Goal: Task Accomplishment & Management: Complete application form

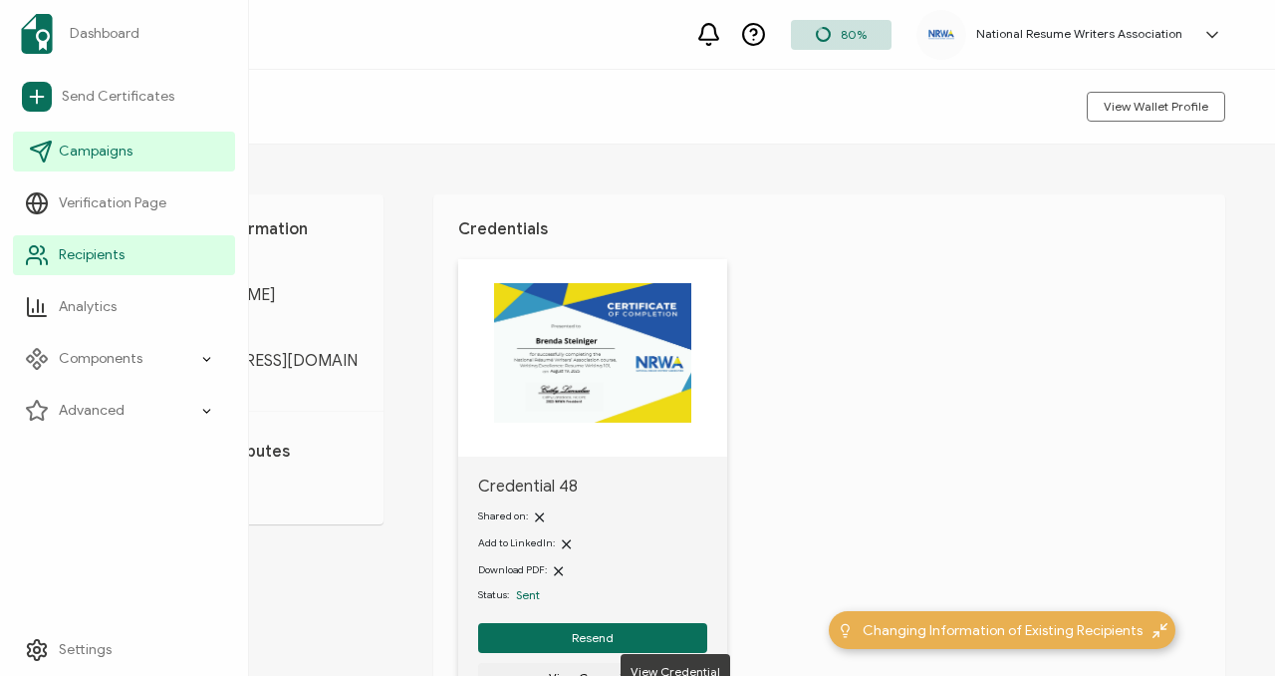
click at [125, 162] on link "Campaigns" at bounding box center [124, 152] width 222 height 40
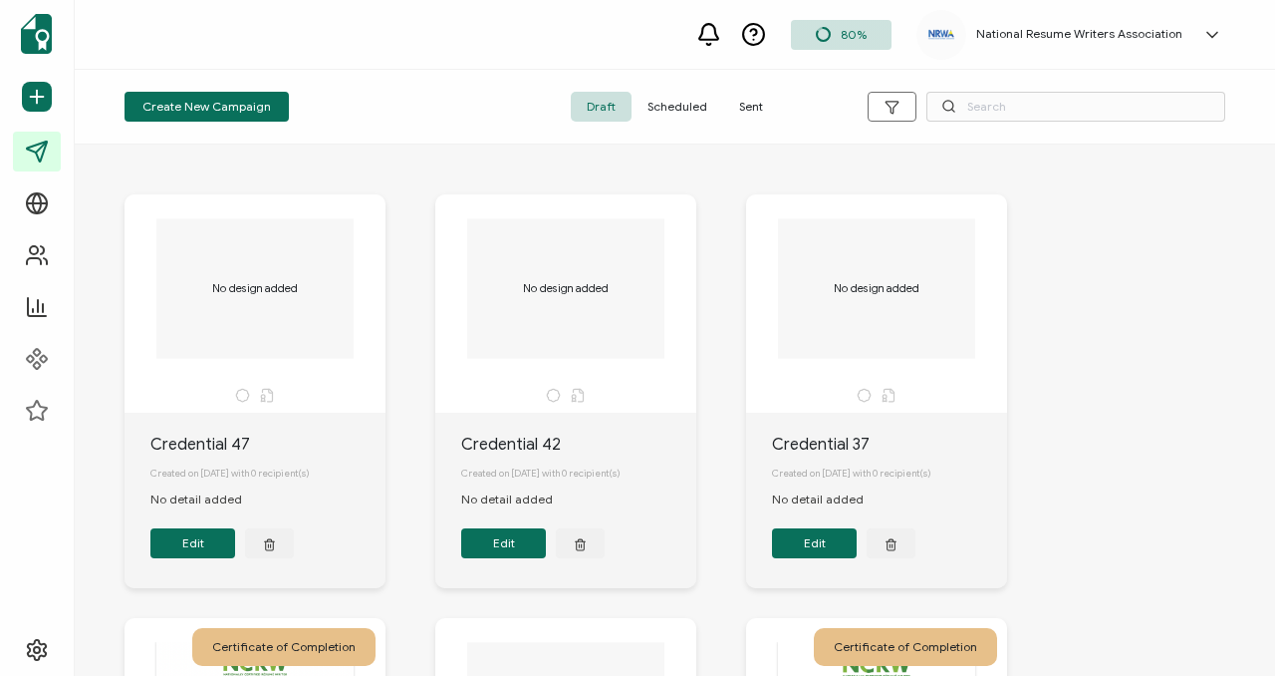
click at [759, 95] on span "Sent" at bounding box center [751, 107] width 56 height 30
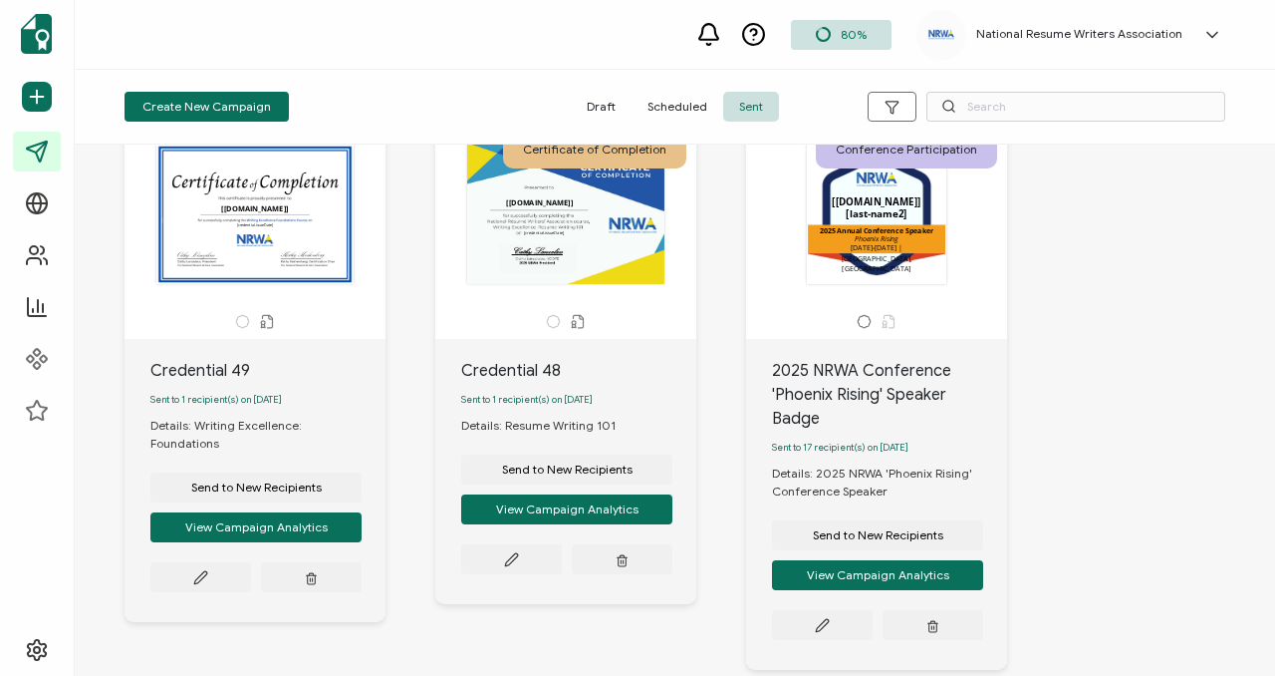
scroll to position [76, 0]
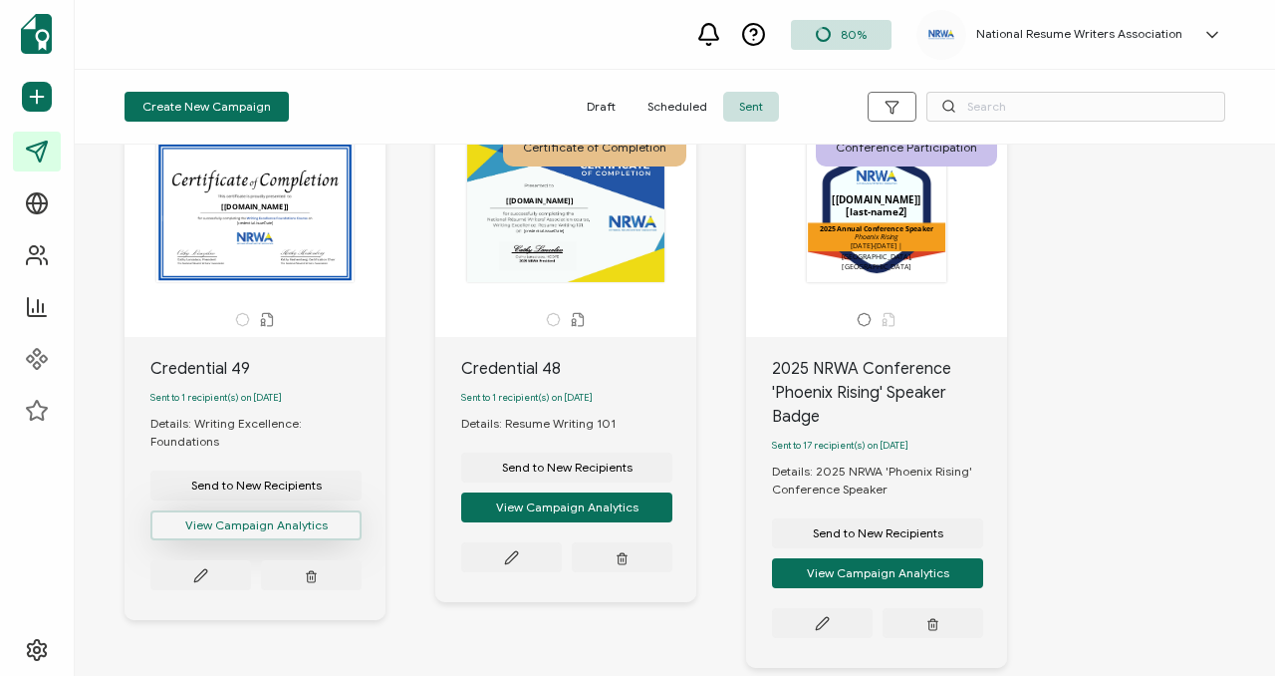
click at [247, 512] on button "View Campaign Analytics" at bounding box center [255, 525] width 211 height 30
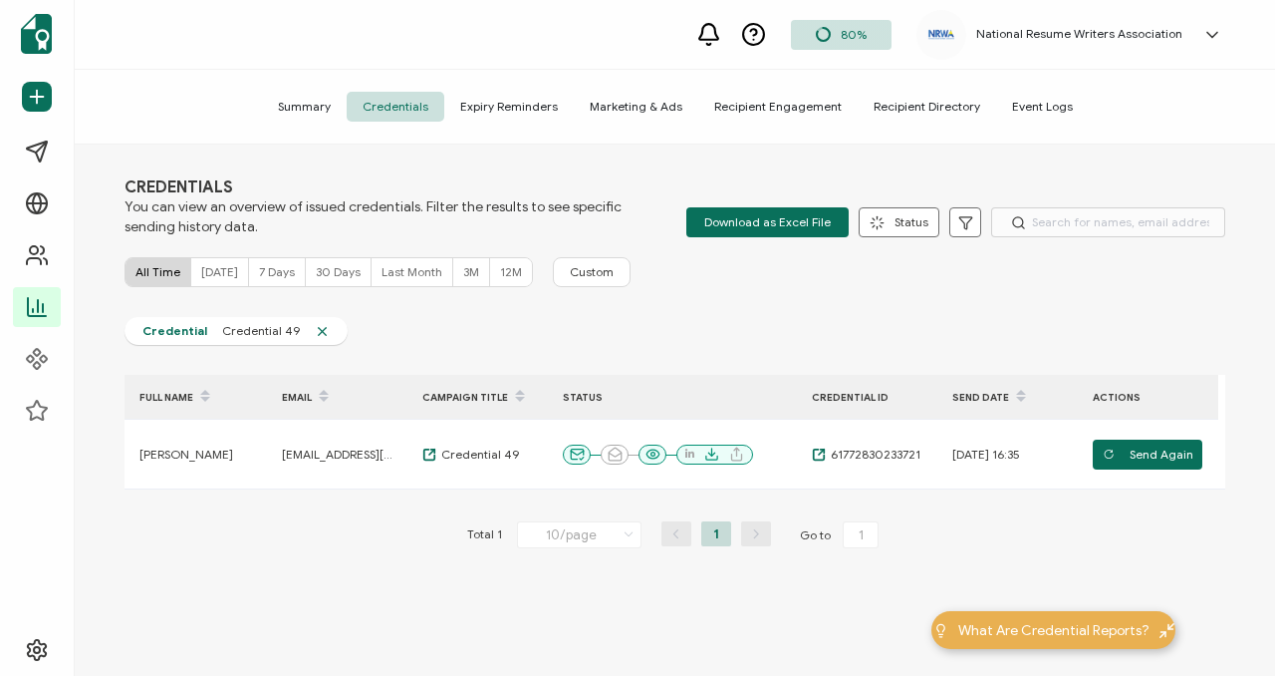
scroll to position [19, 0]
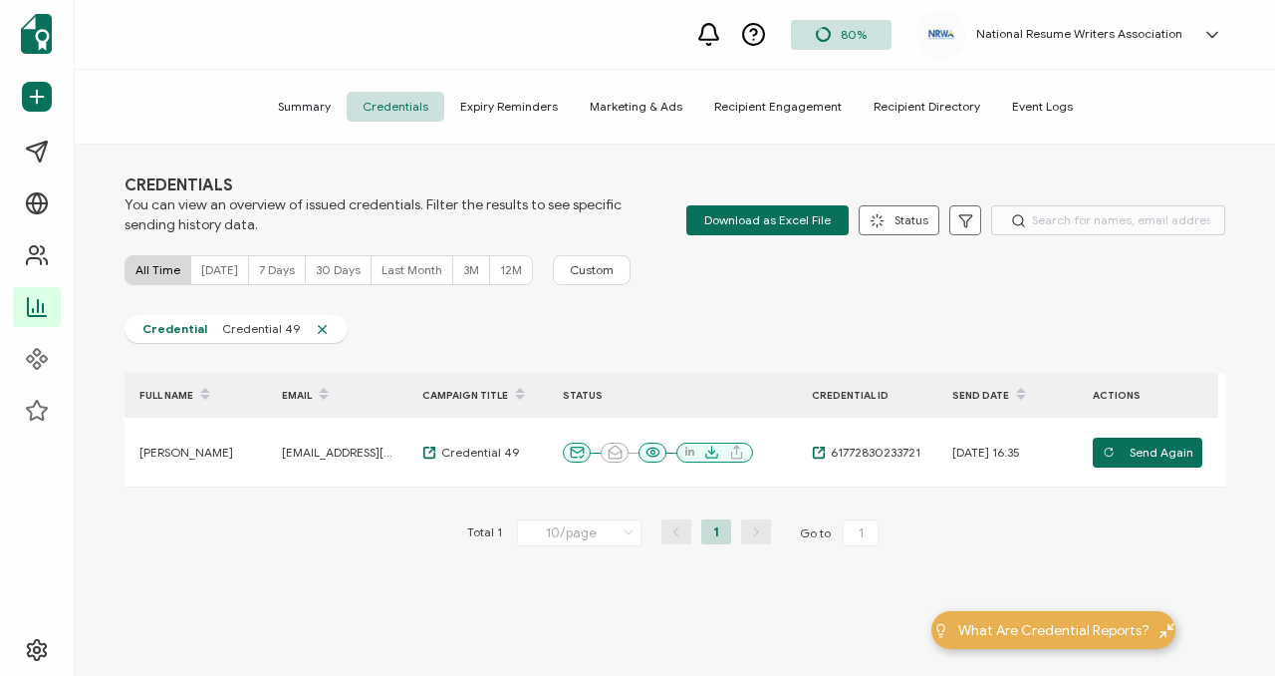
click at [163, 268] on span "All Time" at bounding box center [158, 269] width 45 height 15
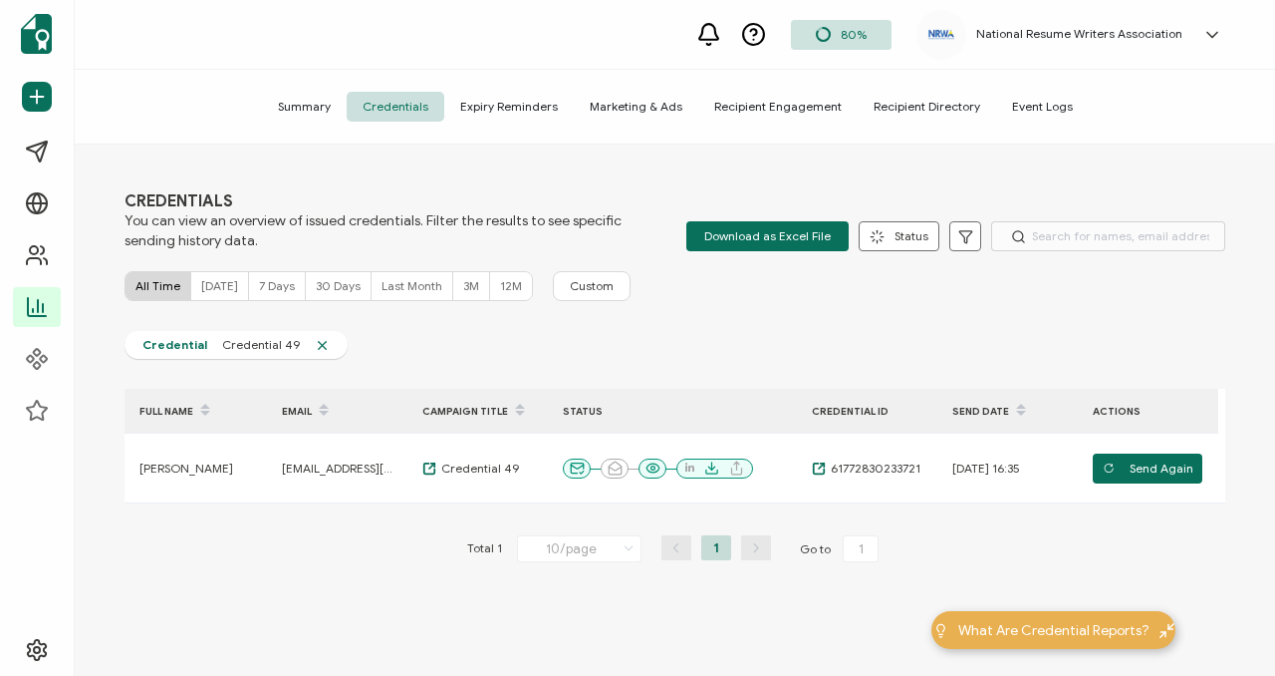
scroll to position [4, 0]
click at [212, 280] on span "Today" at bounding box center [219, 284] width 37 height 15
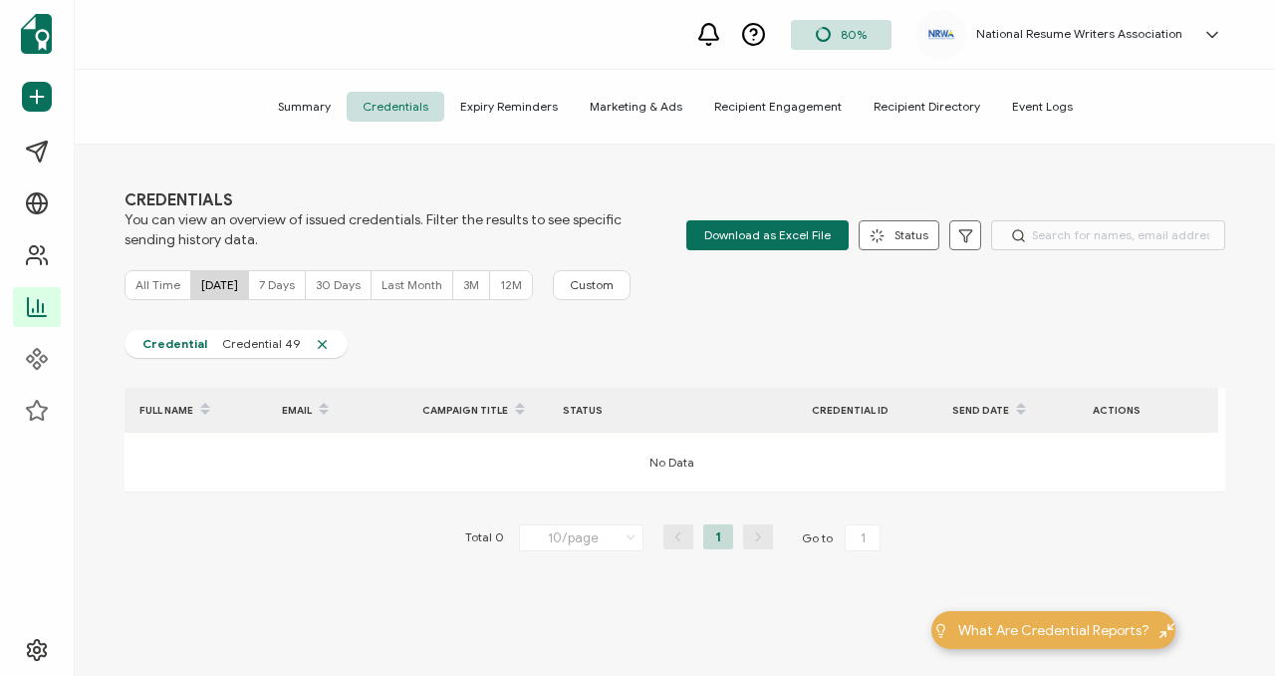
click at [259, 289] on span "7 Days" at bounding box center [277, 284] width 36 height 15
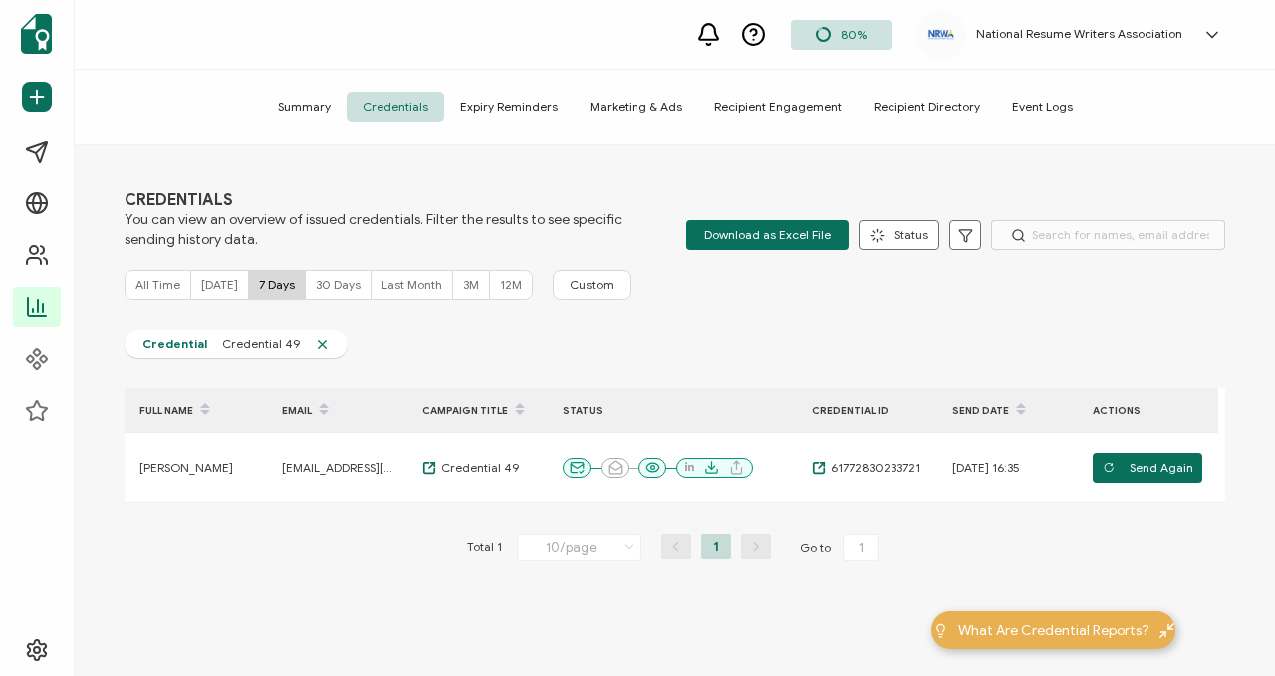
click at [320, 293] on div "30 Days" at bounding box center [339, 285] width 66 height 28
click at [169, 286] on span "All Time" at bounding box center [158, 284] width 45 height 15
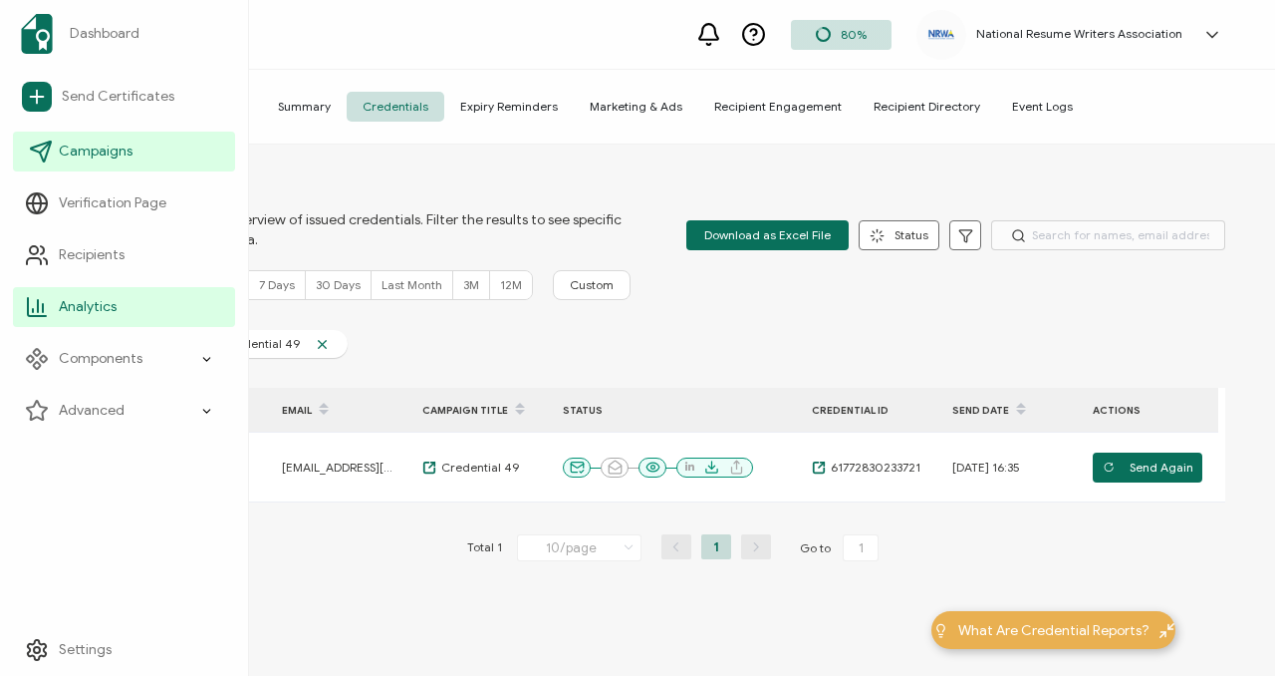
click at [102, 157] on span "Campaigns" at bounding box center [96, 151] width 74 height 20
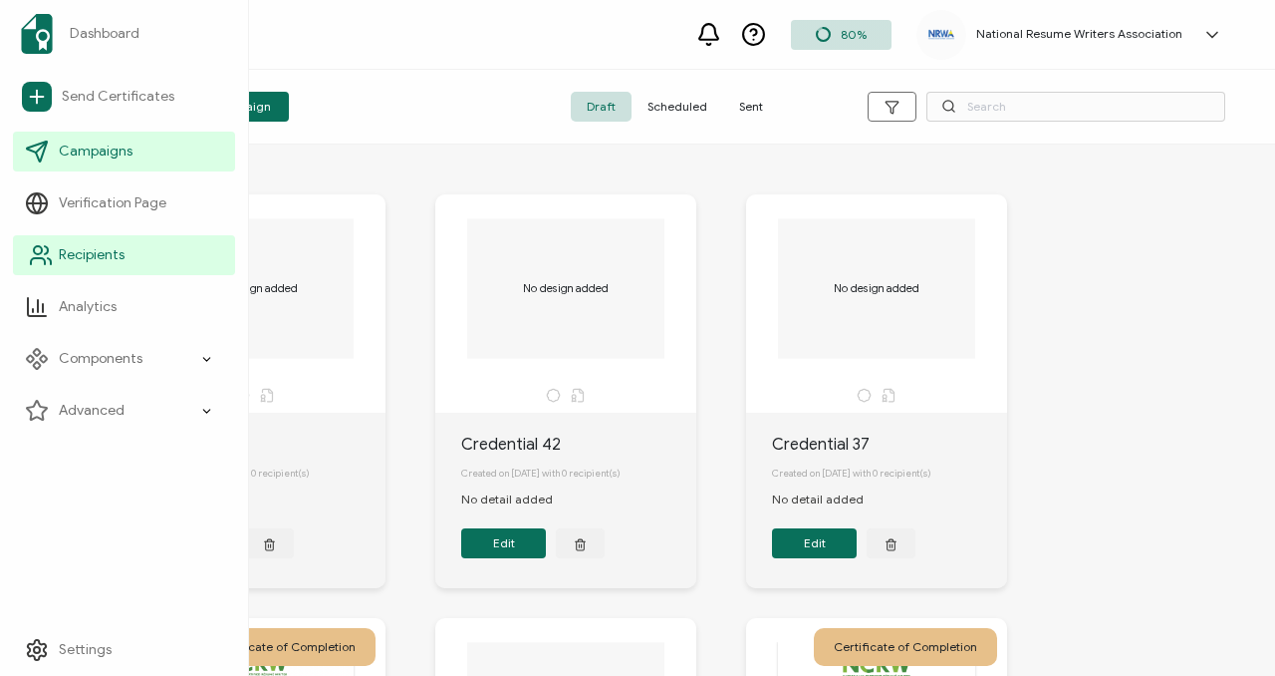
click at [102, 258] on span "Recipients" at bounding box center [92, 255] width 66 height 20
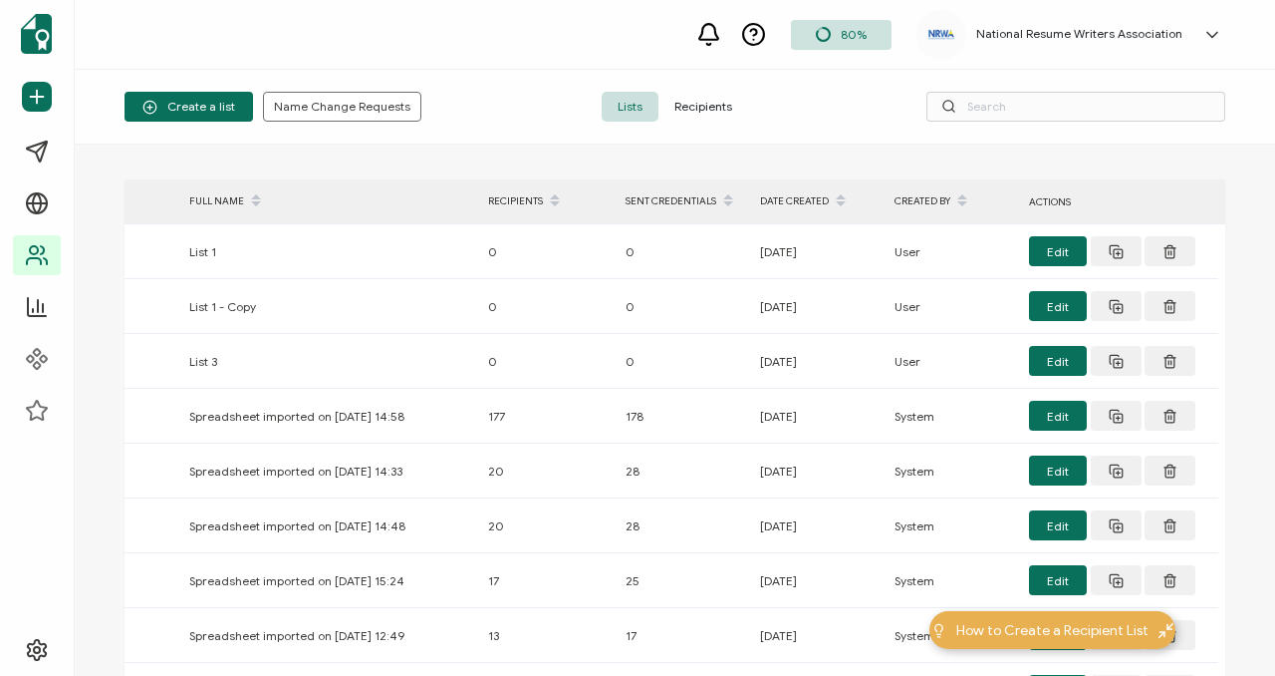
click at [711, 108] on span "Recipients" at bounding box center [704, 107] width 90 height 30
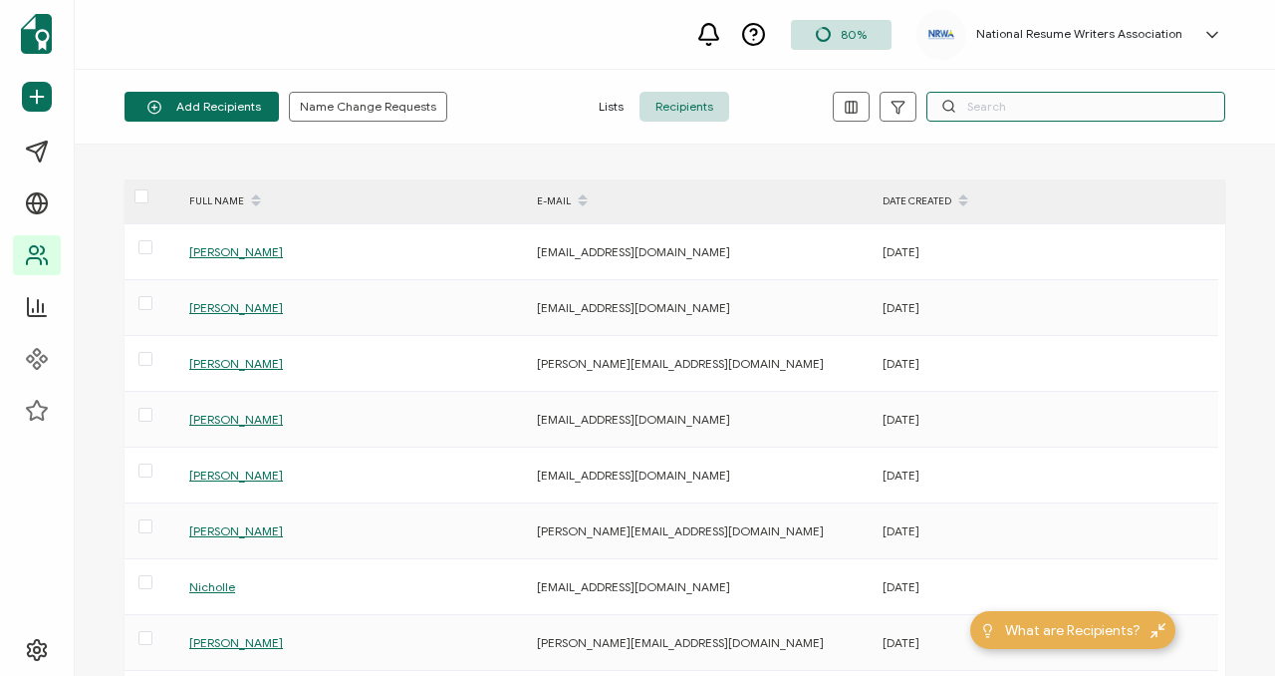
click at [990, 105] on input "text" at bounding box center [1076, 107] width 299 height 30
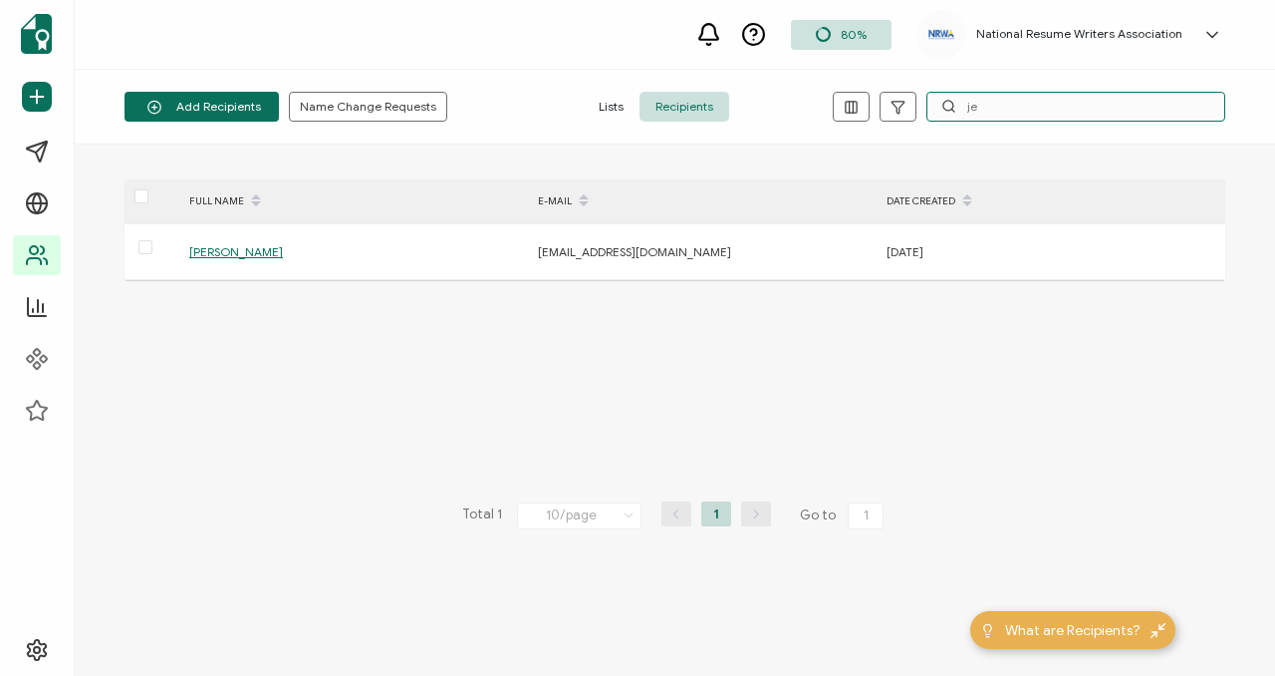
type input "j"
type input "v"
type input "m"
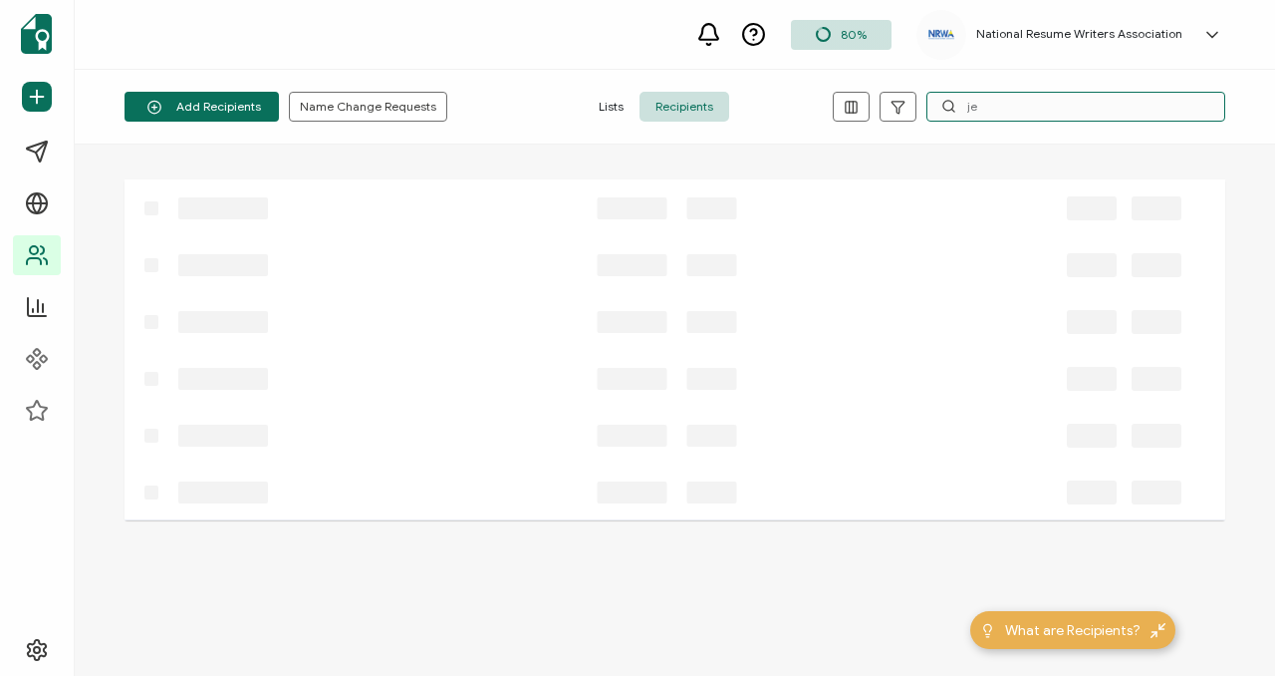
type input "j"
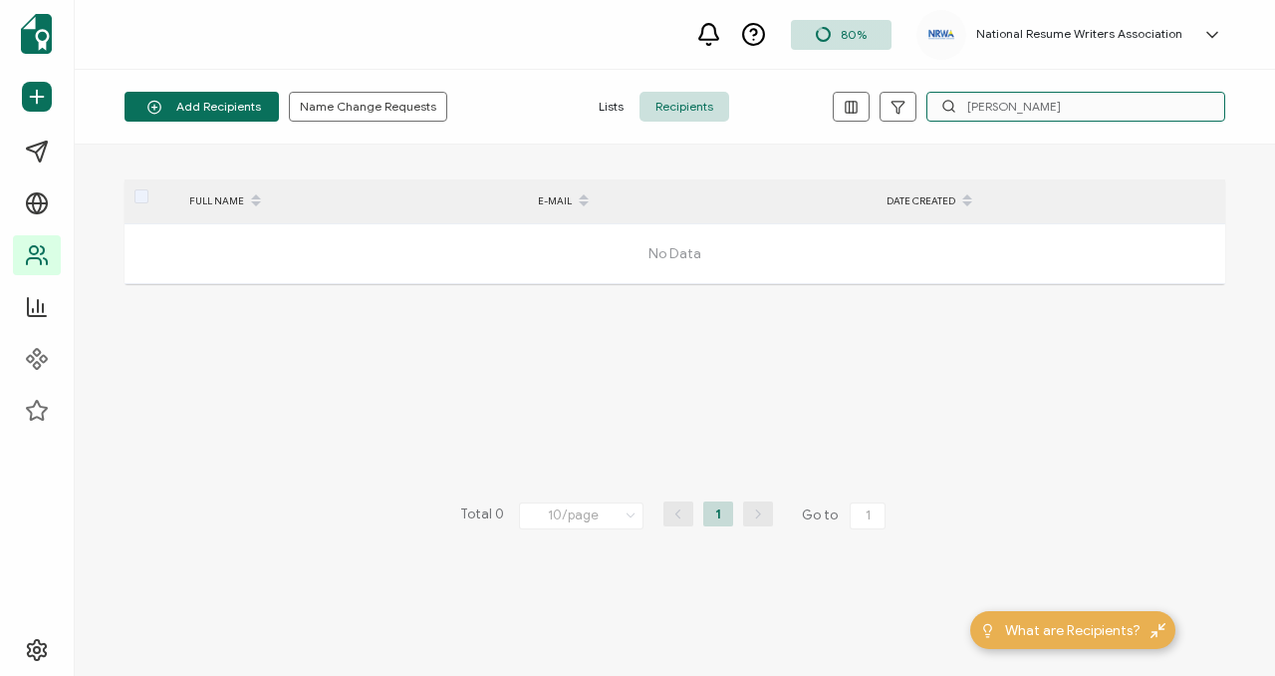
click at [978, 100] on input "payton" at bounding box center [1076, 107] width 299 height 30
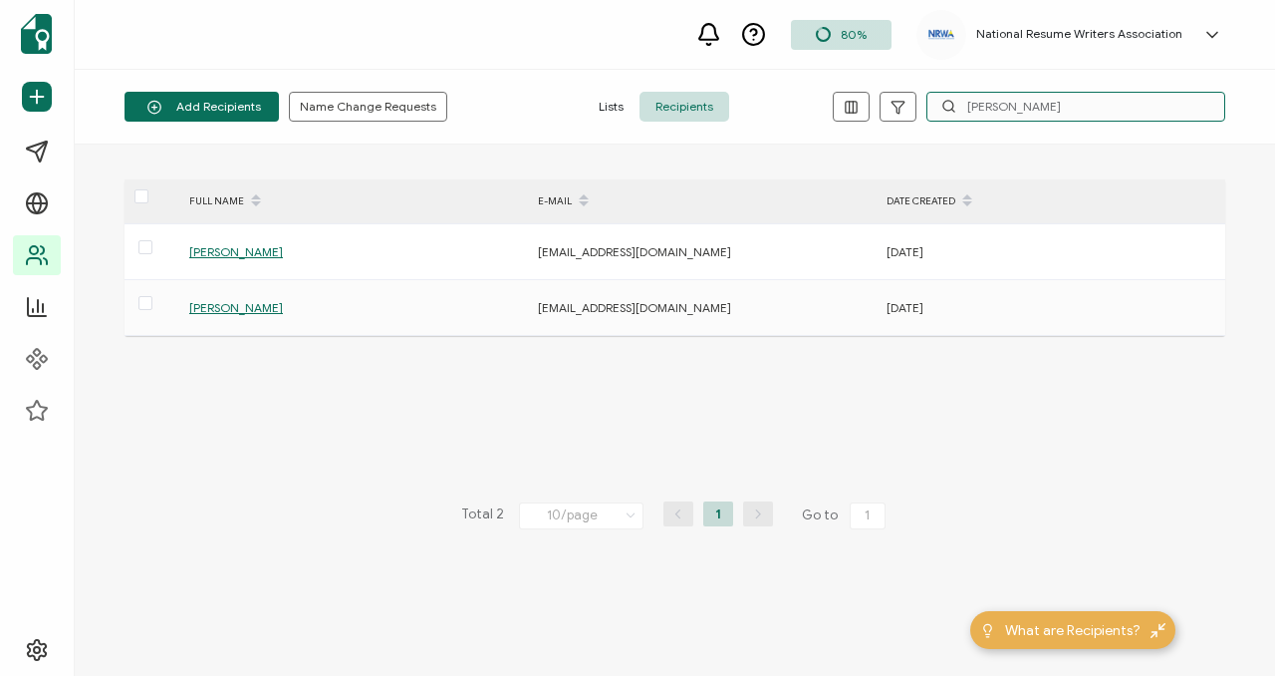
click at [1044, 105] on input "jeana" at bounding box center [1076, 107] width 299 height 30
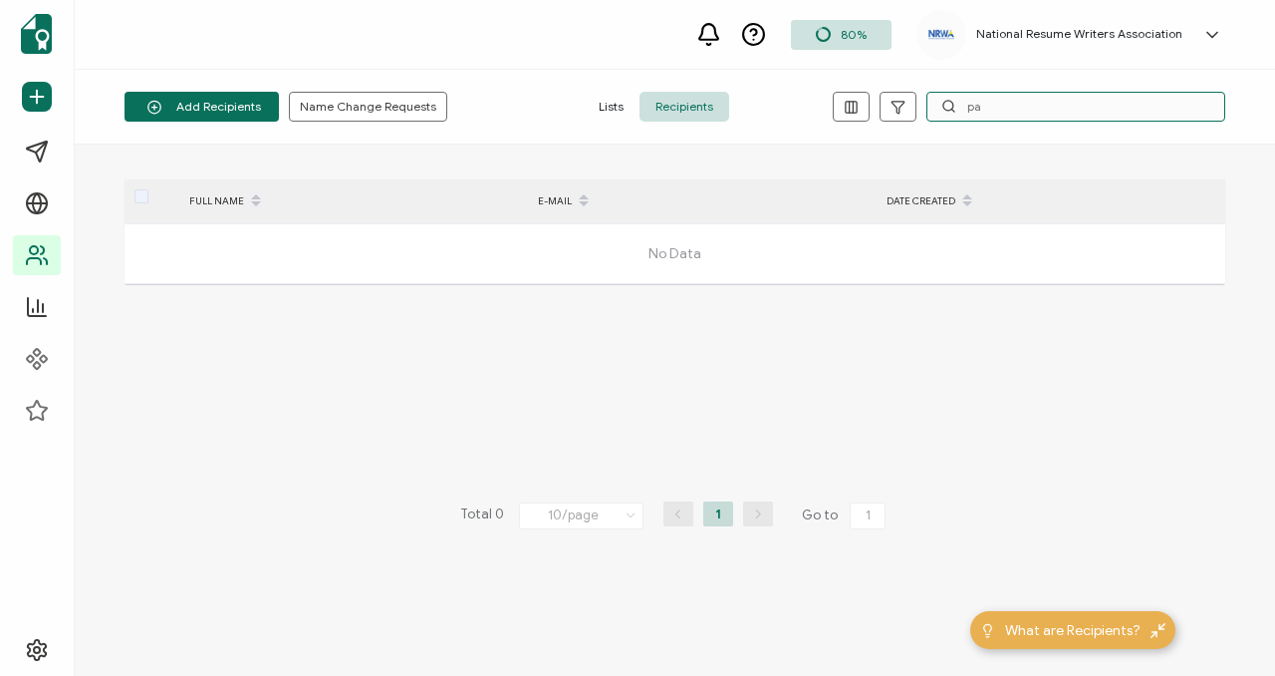
type input "p"
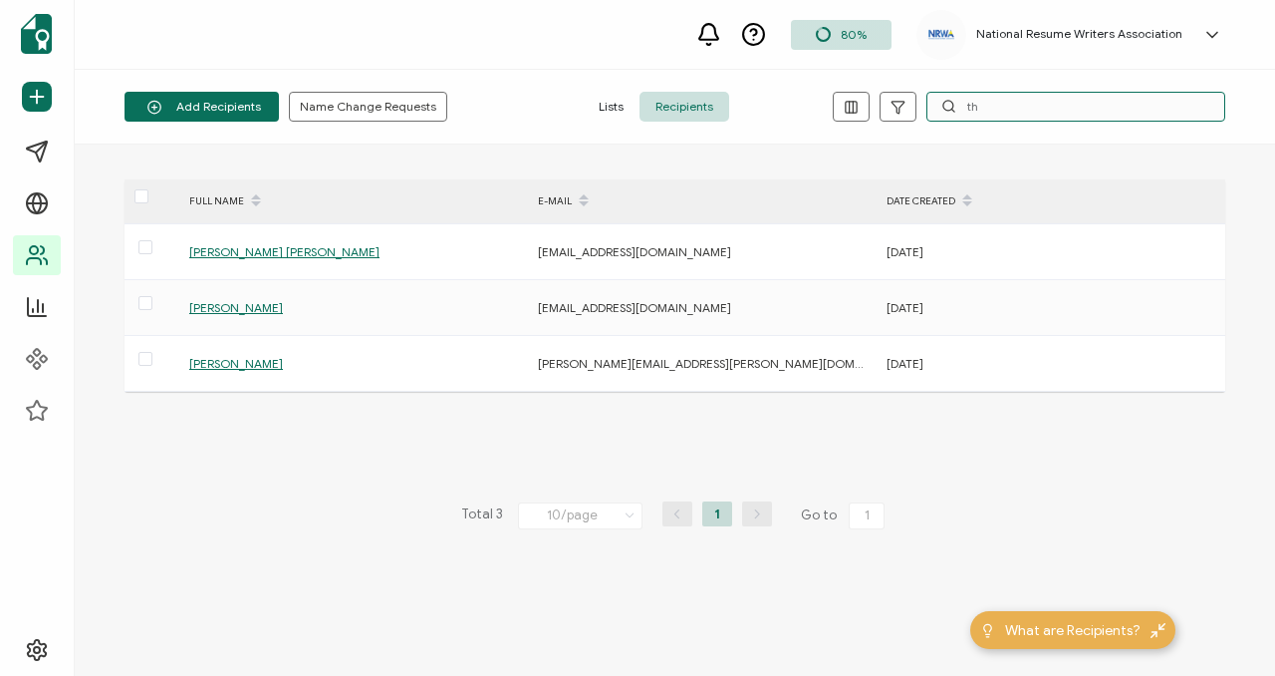
type input "t"
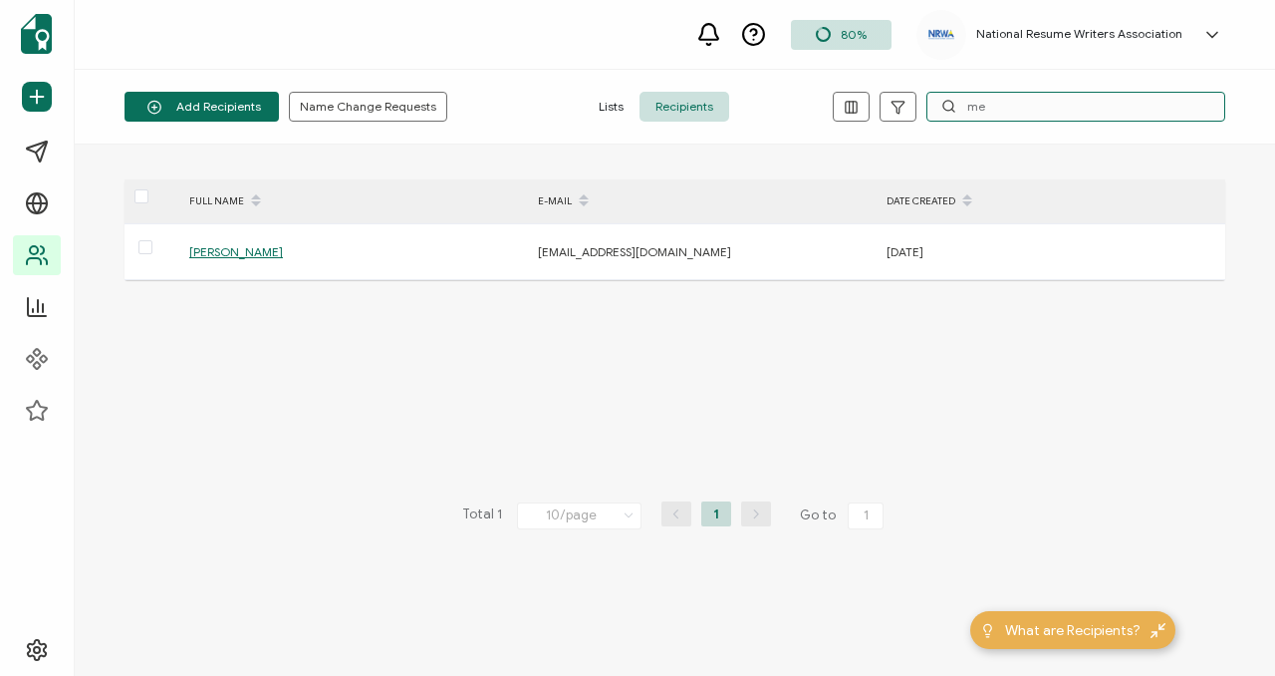
type input "m"
type input "n"
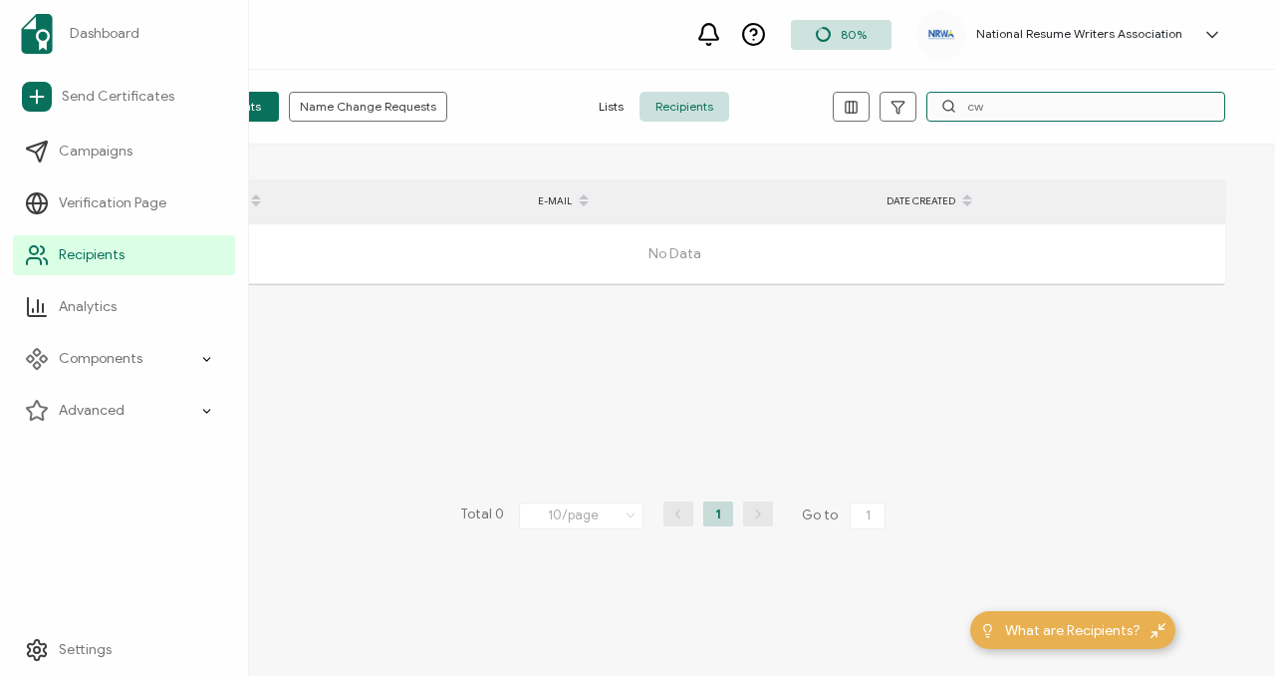
type input "c"
type input "william"
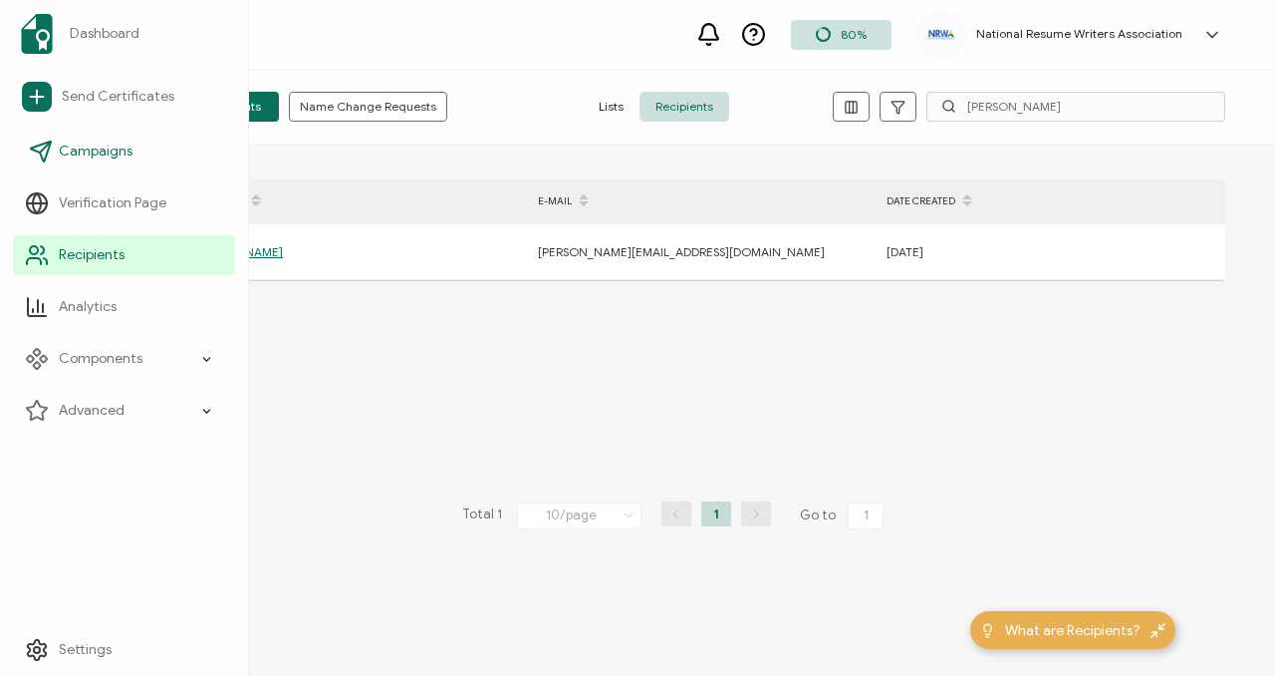
click at [35, 147] on icon at bounding box center [41, 151] width 24 height 24
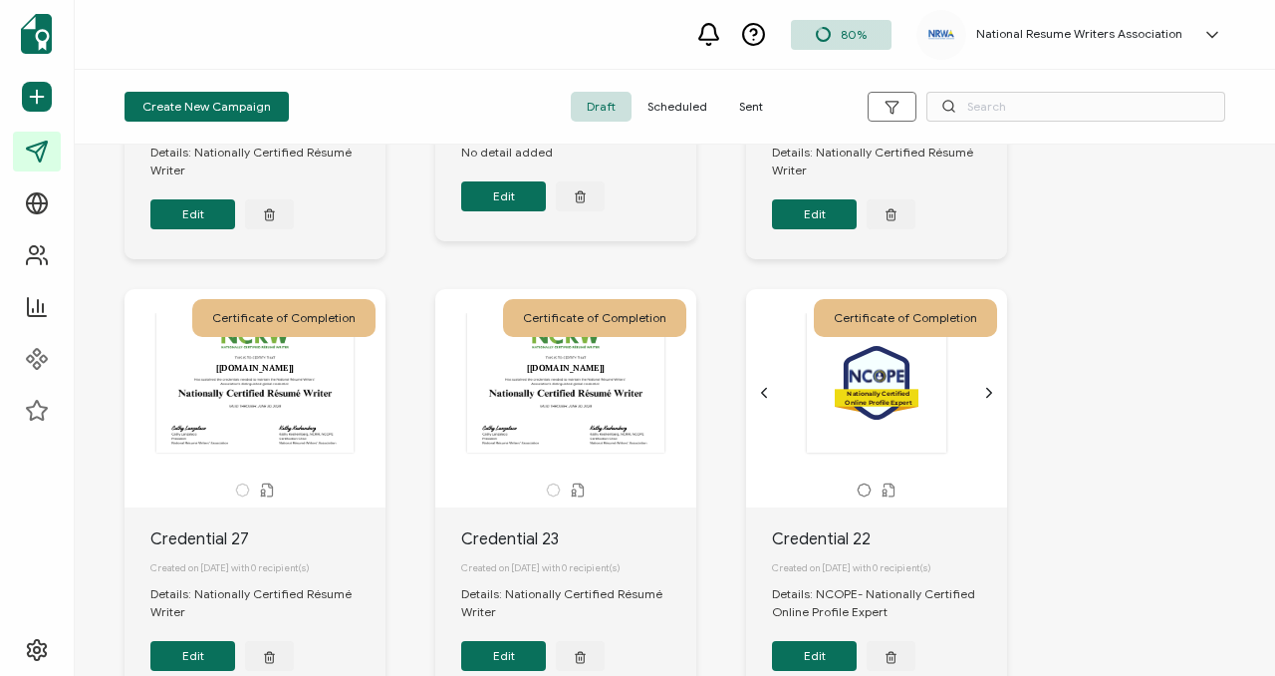
scroll to position [847, 0]
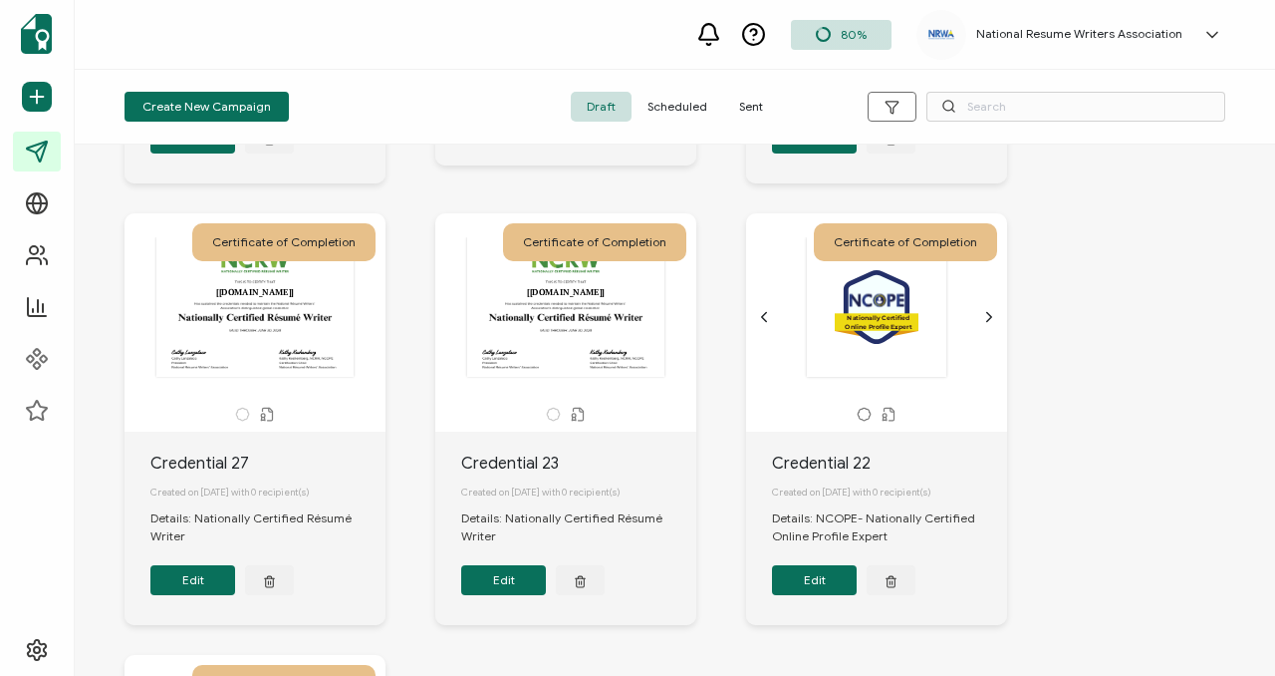
click at [693, 101] on span "Scheduled" at bounding box center [678, 107] width 92 height 30
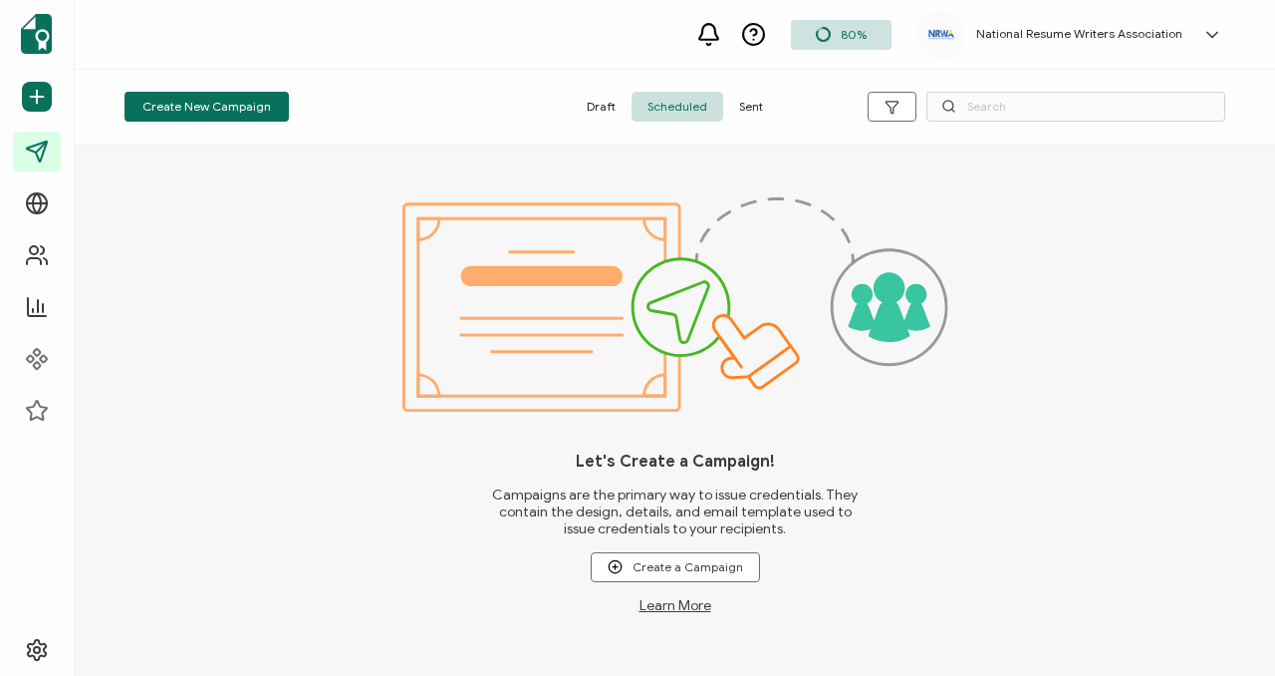
click at [733, 105] on span "Sent" at bounding box center [751, 107] width 56 height 30
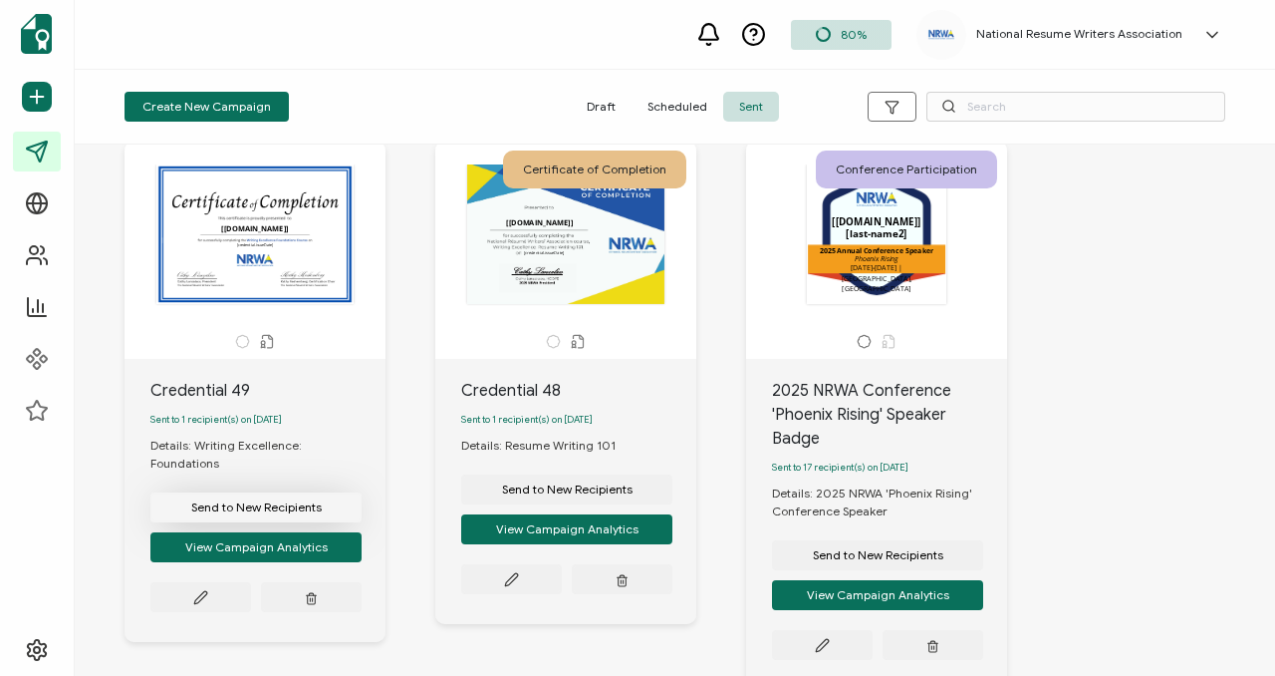
scroll to position [61, 0]
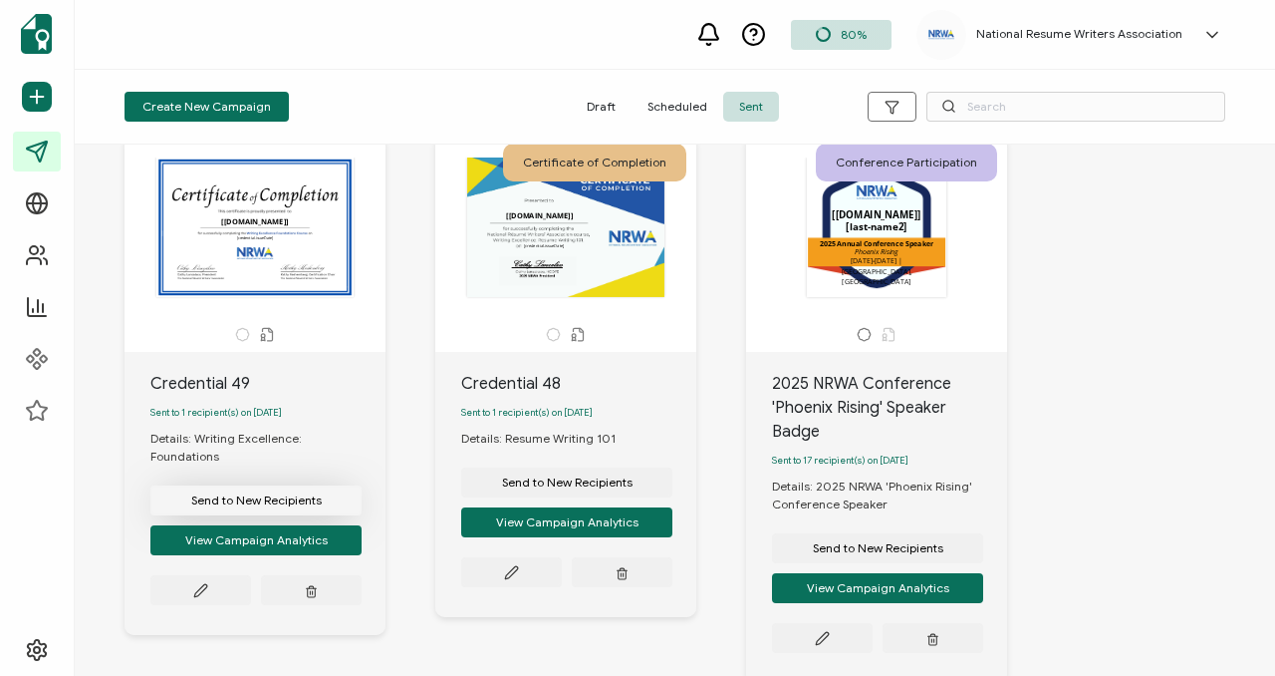
click at [323, 491] on button "Send to New Recipients" at bounding box center [255, 500] width 211 height 30
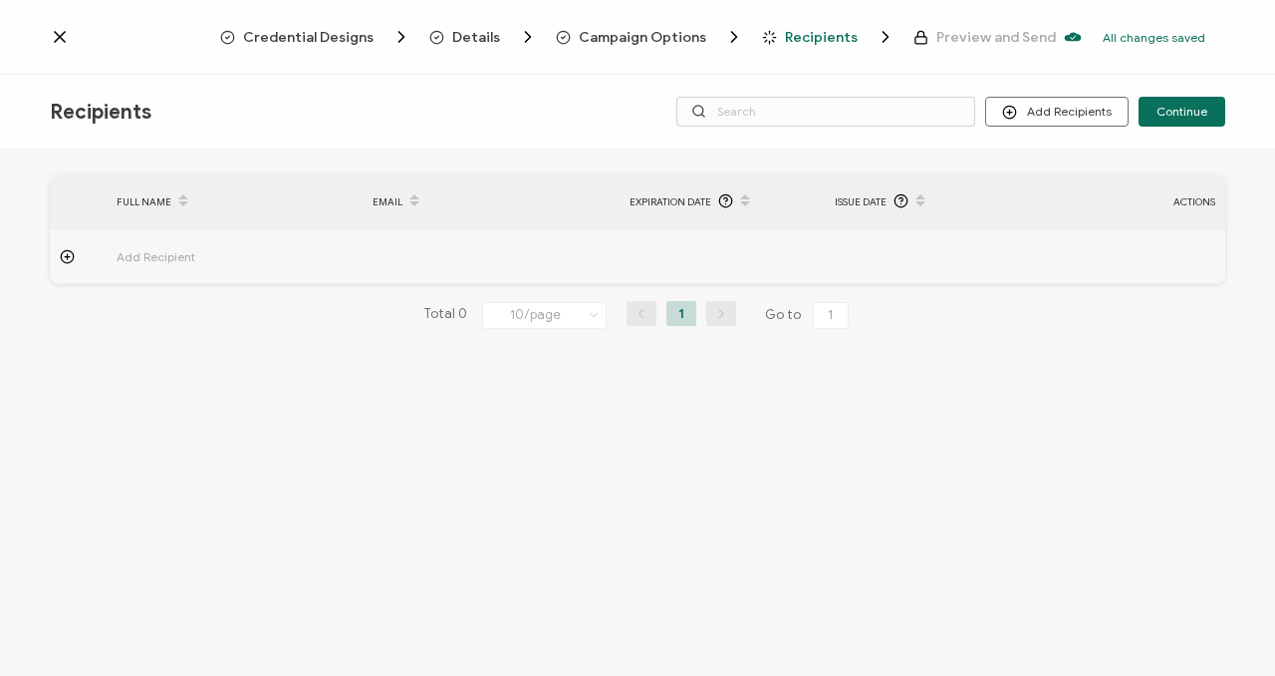
click at [389, 263] on td at bounding box center [491, 256] width 257 height 55
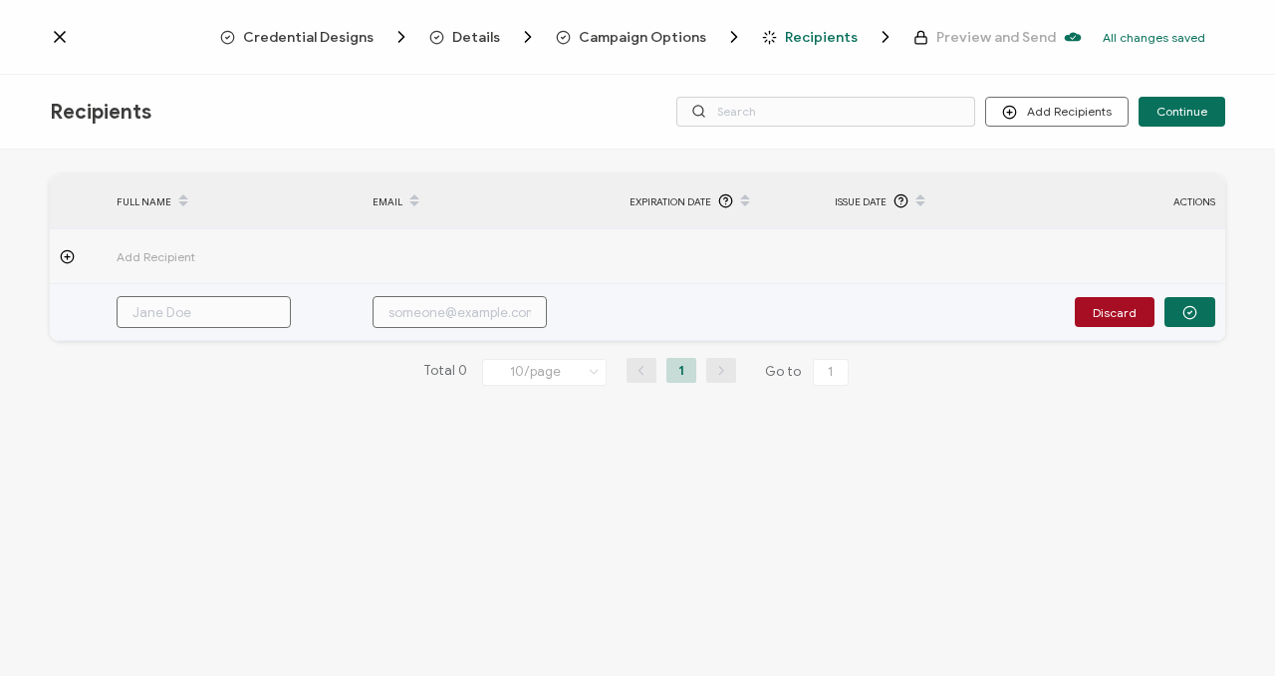
click at [413, 308] on input "text" at bounding box center [460, 312] width 174 height 32
paste input "[PERSON_NAME]"
type input "[PERSON_NAME]"
drag, startPoint x: 303, startPoint y: 317, endPoint x: 200, endPoint y: 301, distance: 103.9
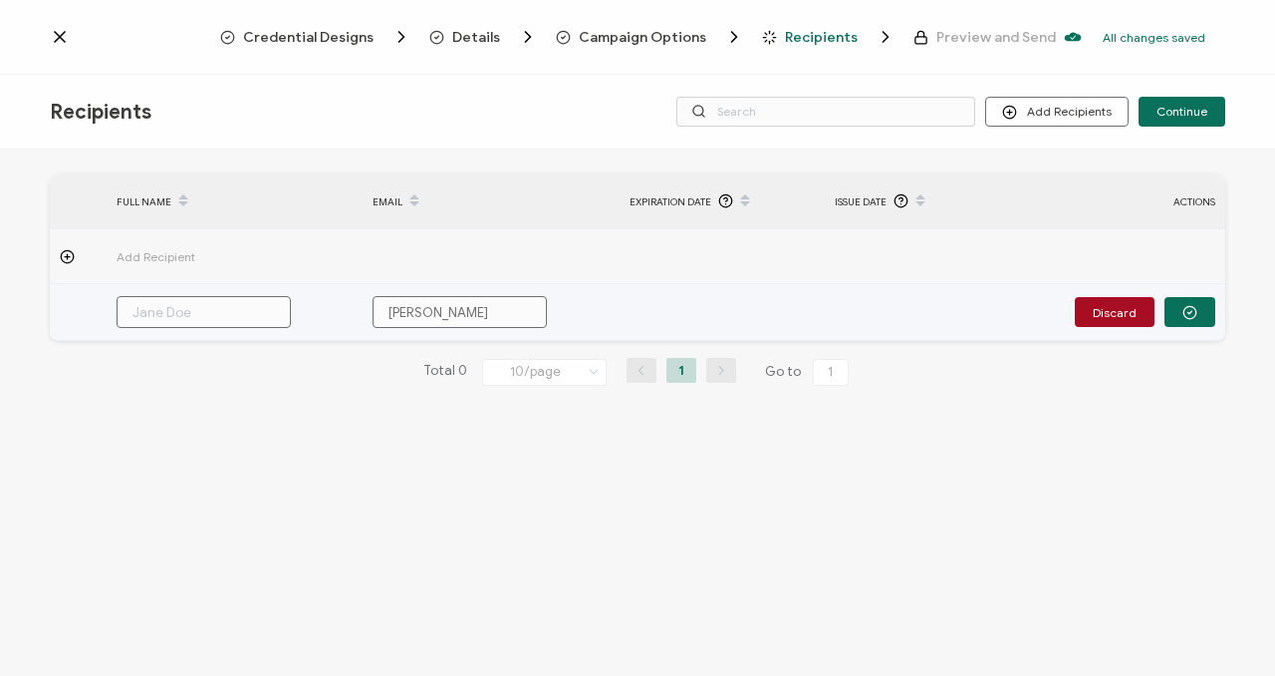
click at [122, 304] on tr "Malinda Branson Discard" at bounding box center [638, 312] width 1176 height 57
click at [200, 311] on input "text" at bounding box center [204, 312] width 174 height 32
paste input "[PERSON_NAME]"
type input "[PERSON_NAME]"
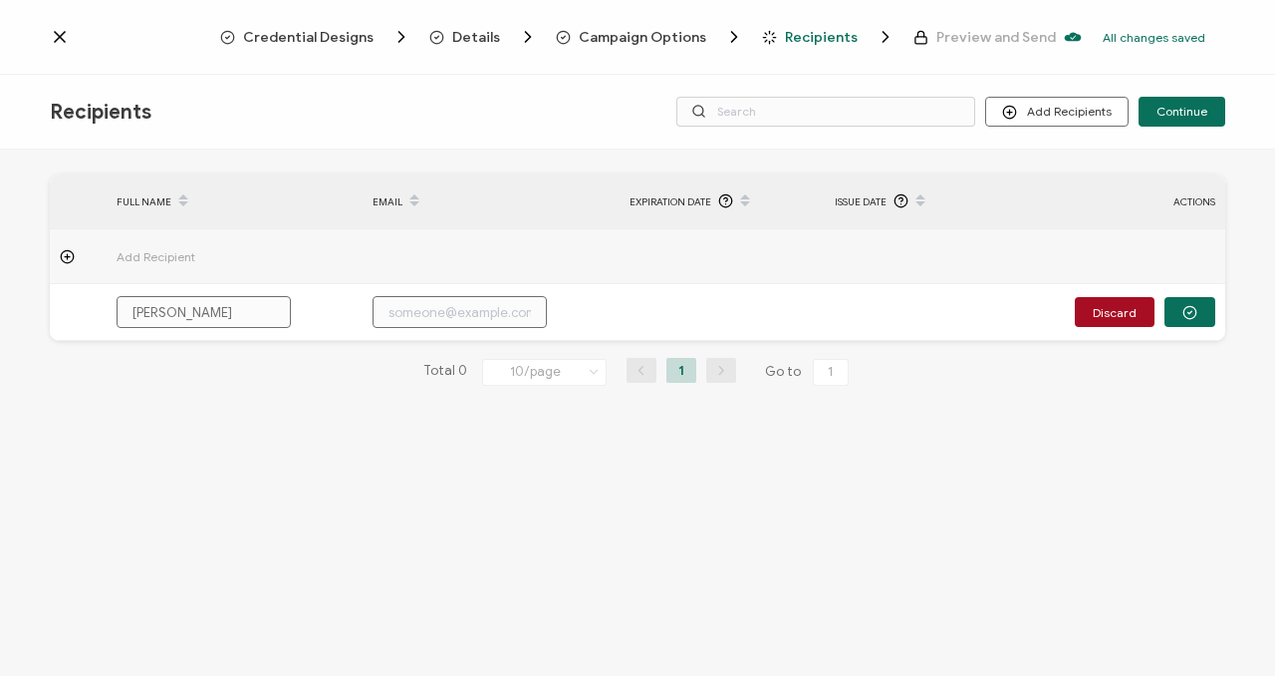
type input "[PERSON_NAME]"
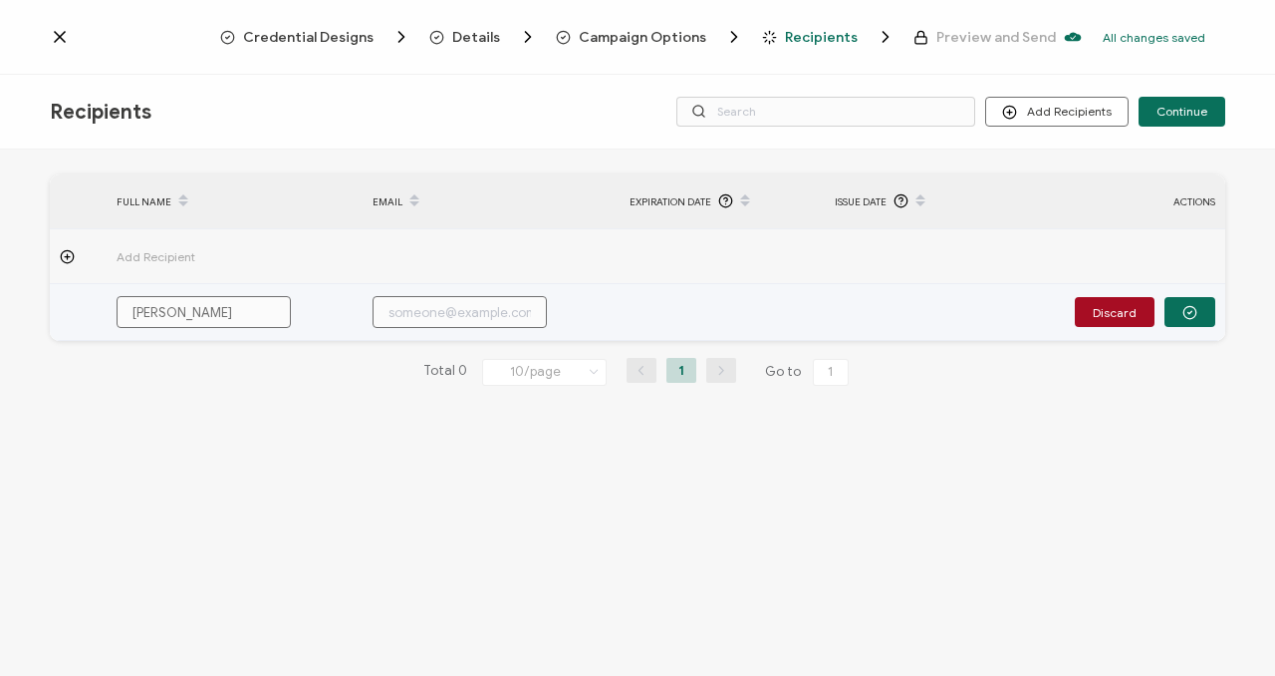
click at [443, 311] on input "text" at bounding box center [460, 312] width 174 height 32
paste input "[EMAIL_ADDRESS][DOMAIN_NAME]"
type input "[EMAIL_ADDRESS][DOMAIN_NAME]"
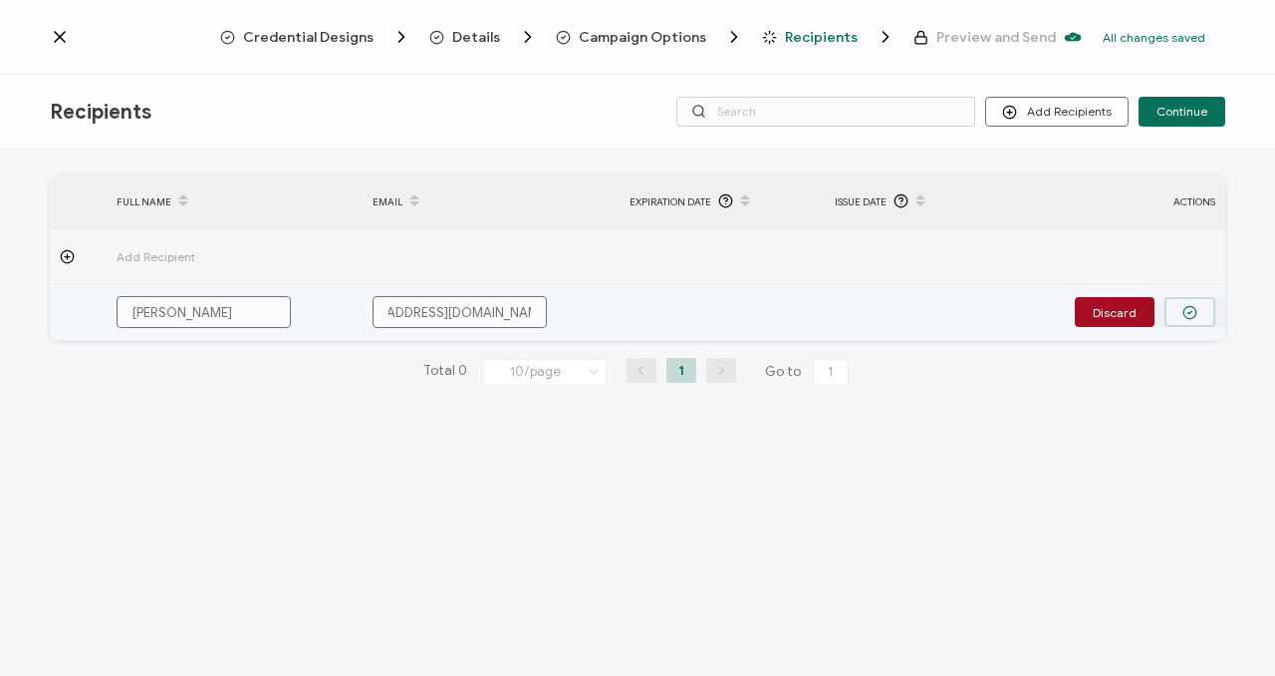
type input "[EMAIL_ADDRESS][DOMAIN_NAME]"
click at [1189, 315] on icon "button" at bounding box center [1190, 312] width 15 height 15
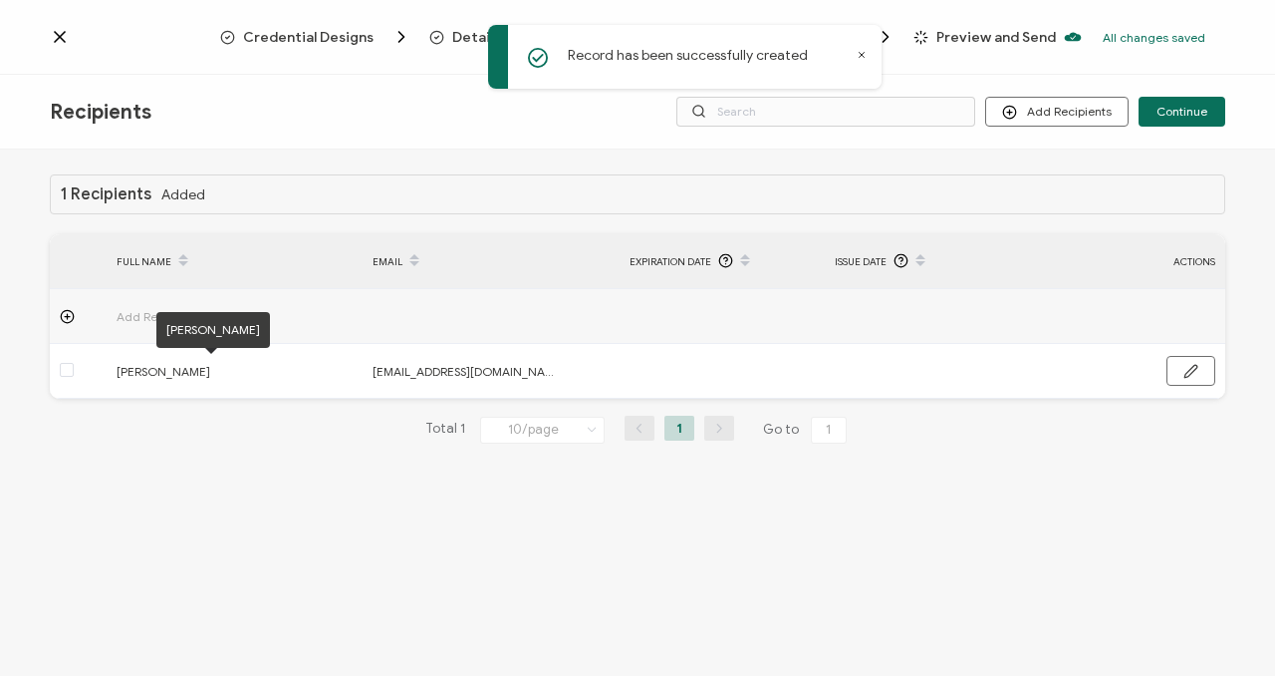
click at [161, 322] on div "[PERSON_NAME]" at bounding box center [213, 330] width 114 height 36
click at [140, 312] on span "Add Recipient" at bounding box center [211, 316] width 189 height 23
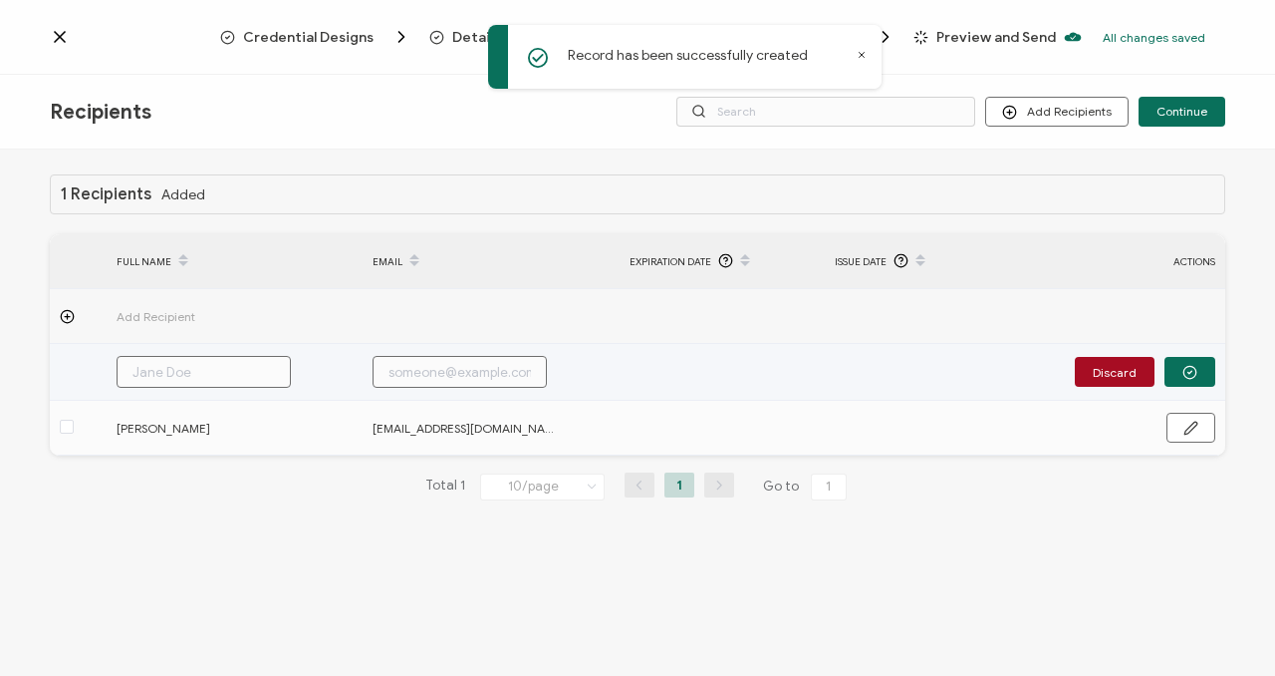
click at [425, 359] on input "text" at bounding box center [460, 372] width 174 height 32
paste input "Jburke@capitalworkforce.org"
type input "Jburke@capitalworkforce.org"
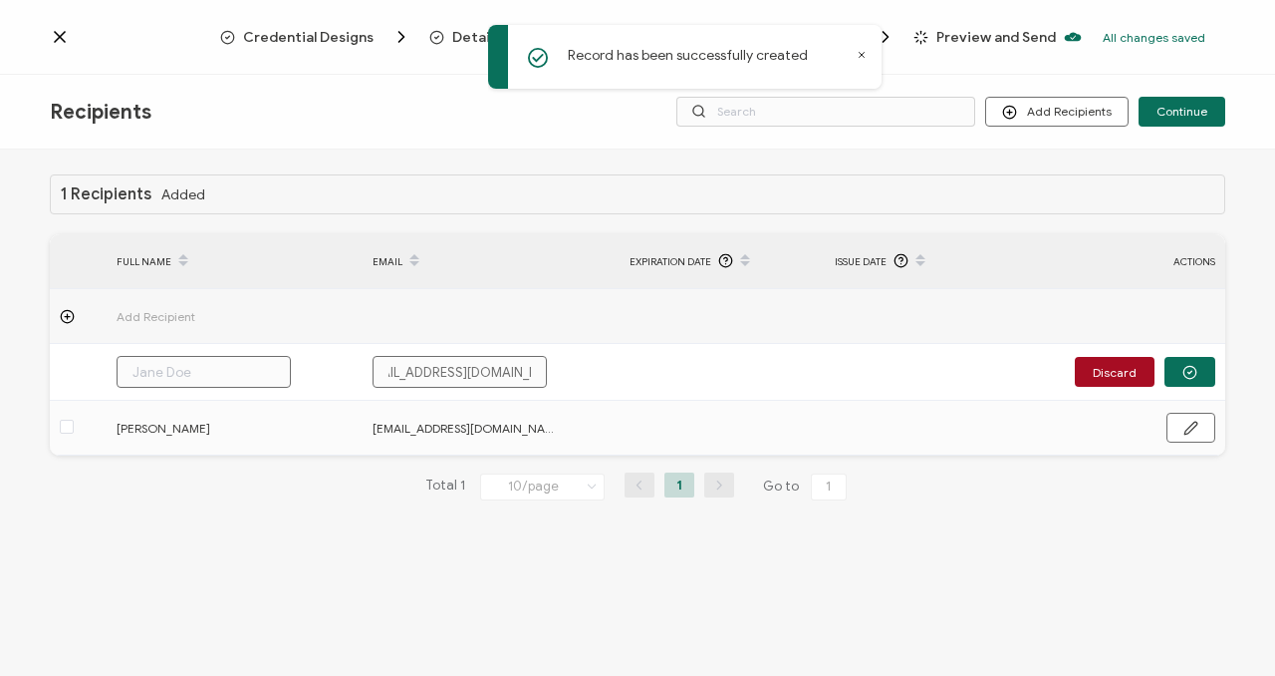
type input "Jburke@capitalworkforce.org"
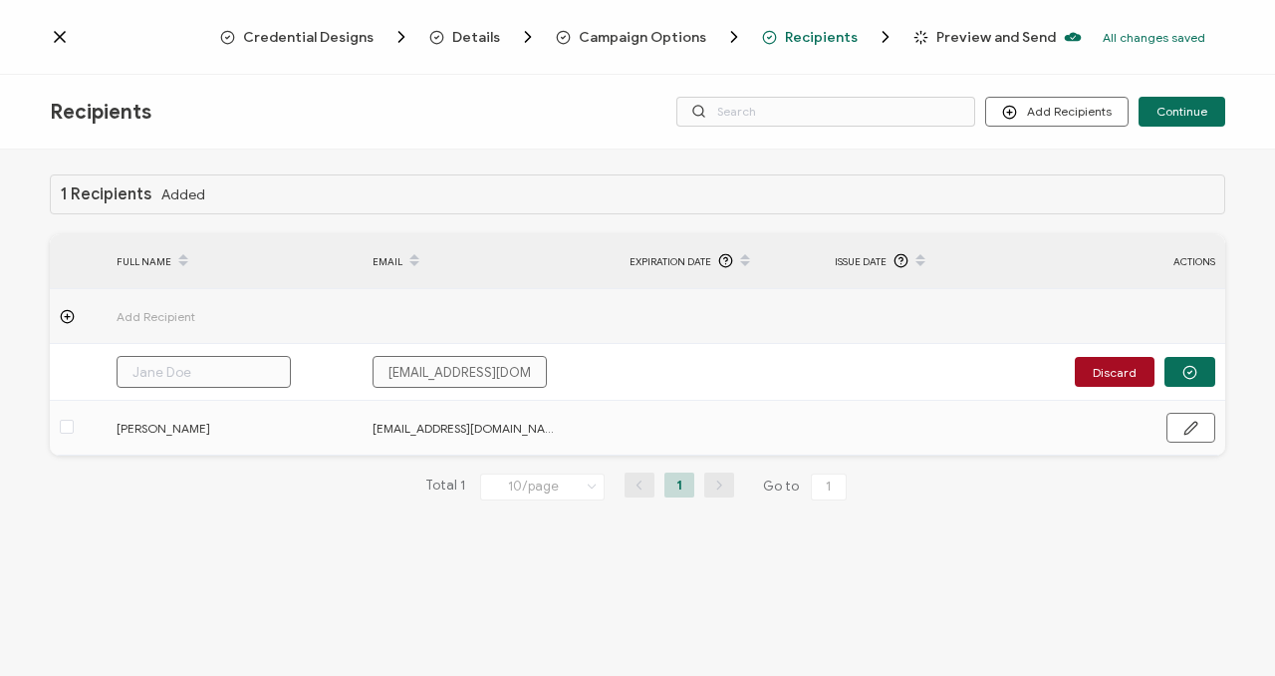
click at [206, 376] on input "text" at bounding box center [204, 372] width 174 height 32
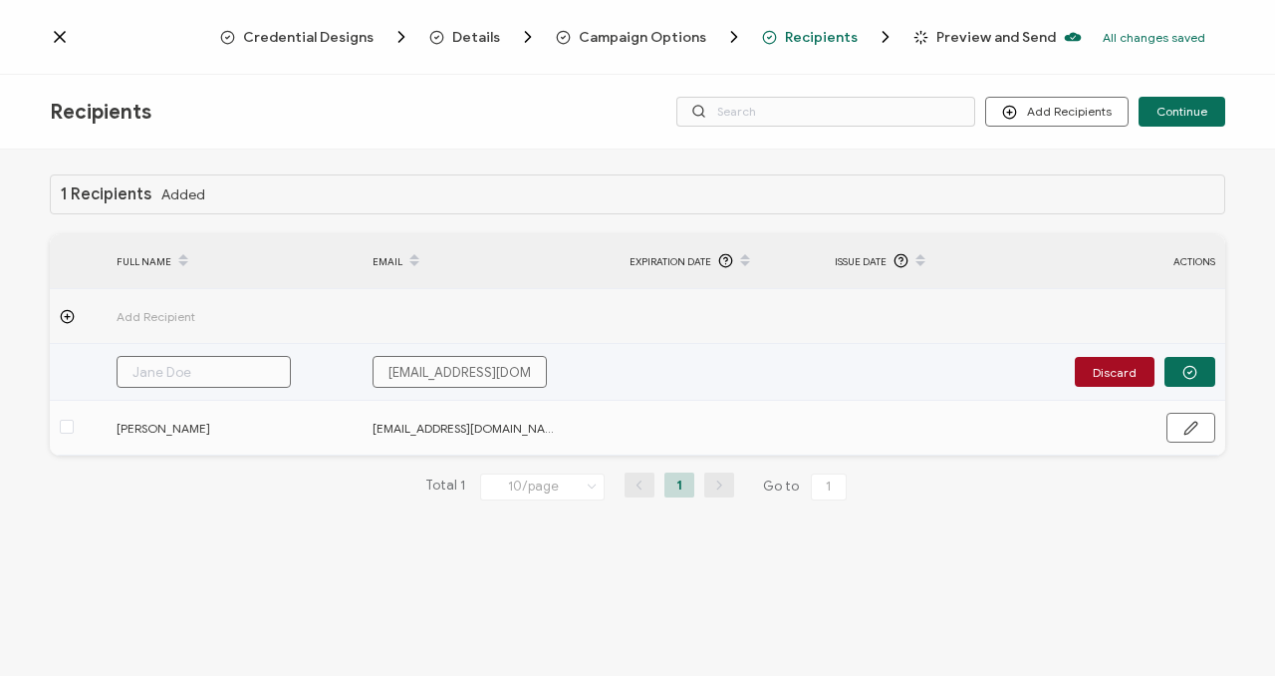
paste input "[PERSON_NAME]"
type input "[PERSON_NAME]"
click at [1206, 364] on button "button" at bounding box center [1190, 372] width 51 height 30
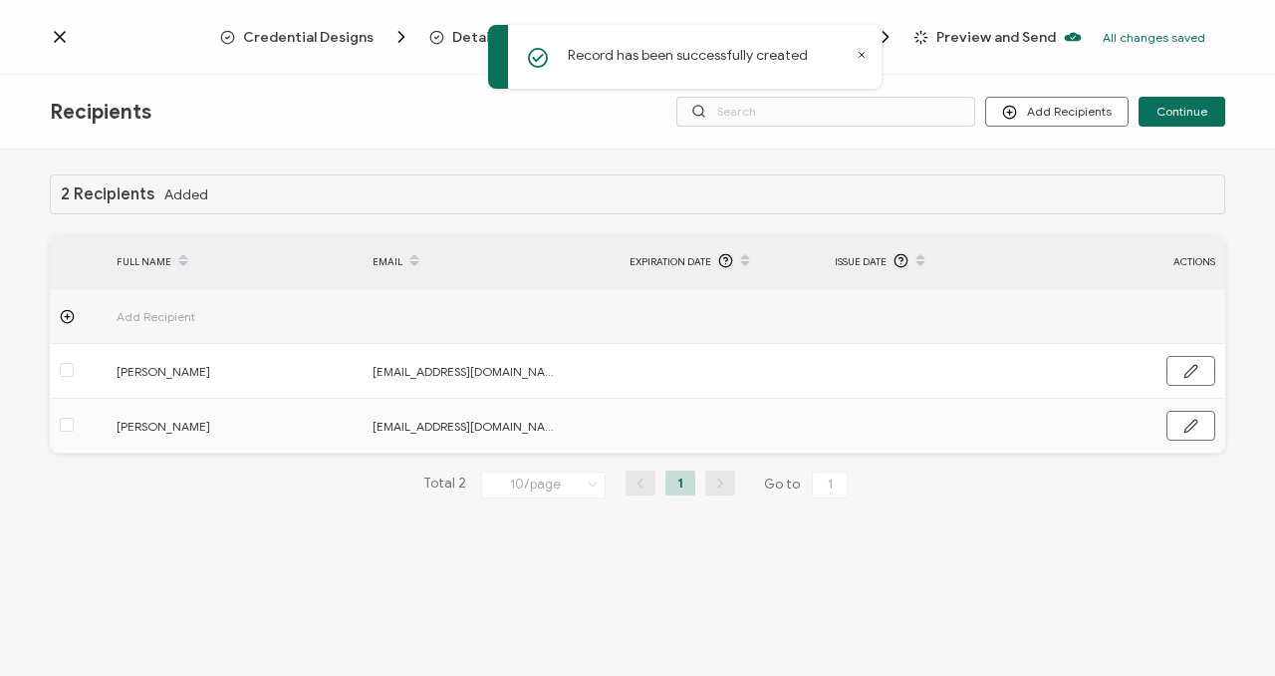
click at [267, 305] on span "Add Recipient" at bounding box center [211, 316] width 189 height 23
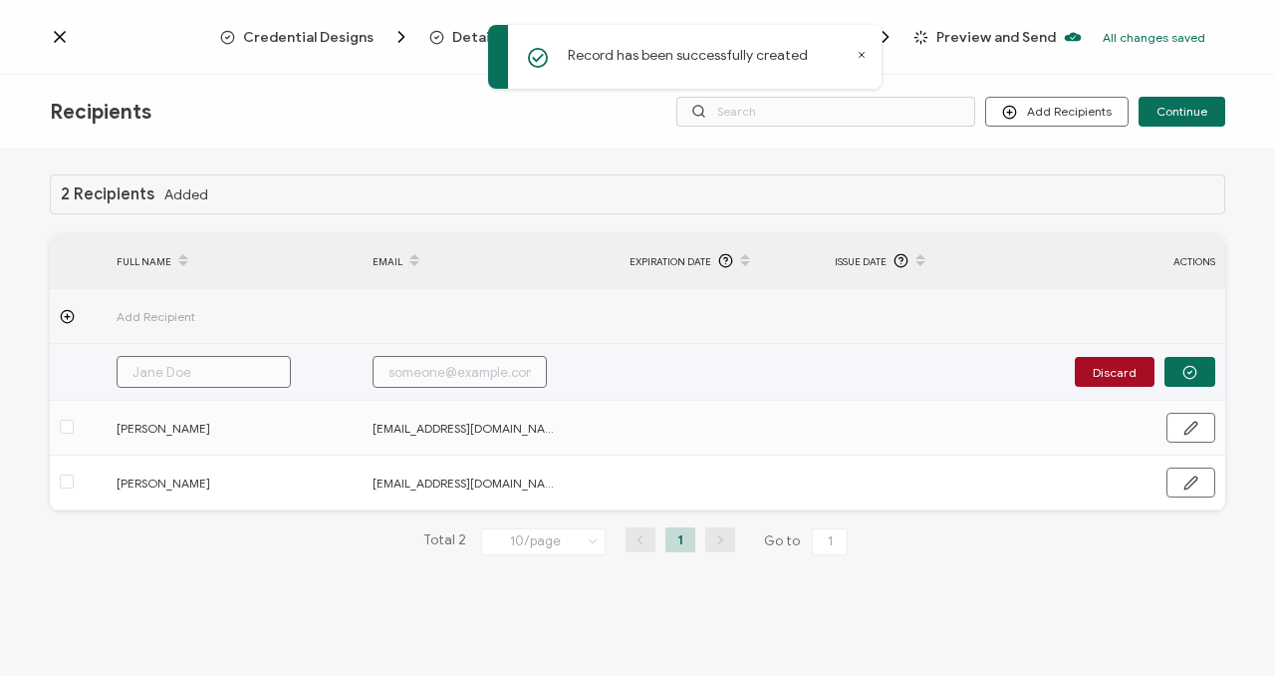
click at [439, 374] on input "text" at bounding box center [460, 372] width 174 height 32
paste input "[PERSON_NAME]"
type input "[PERSON_NAME]"
drag, startPoint x: 500, startPoint y: 372, endPoint x: 282, endPoint y: 352, distance: 219.1
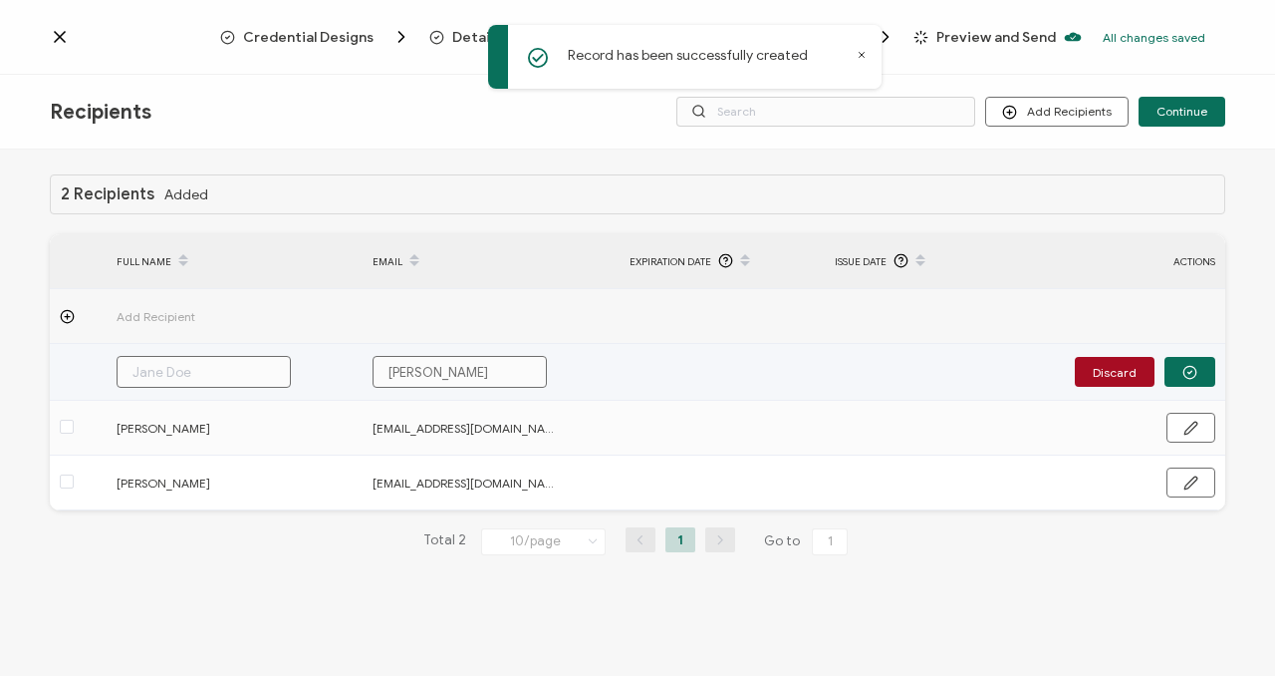
click at [282, 352] on tr "Jeana Burke Discard" at bounding box center [638, 372] width 1176 height 57
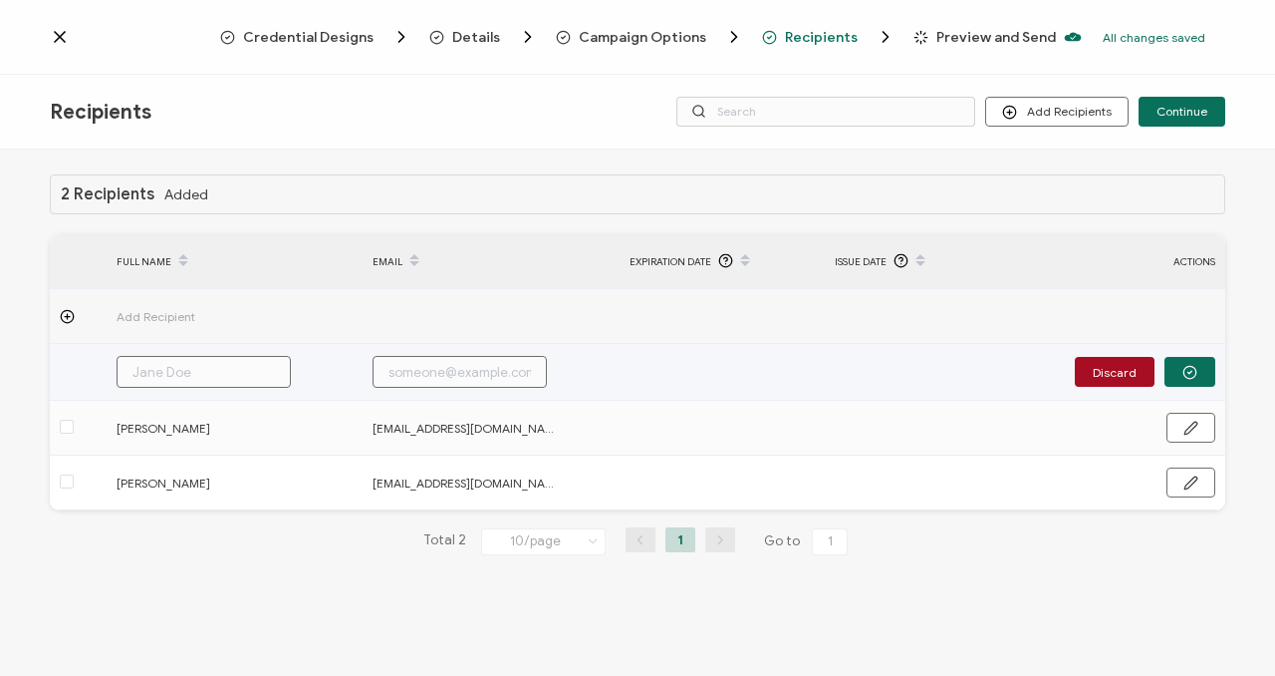
paste input "[PERSON_NAME]"
type input "[PERSON_NAME]"
paste input "[EMAIL_ADDRESS][DOMAIN_NAME]"
type input "[EMAIL_ADDRESS][DOMAIN_NAME]"
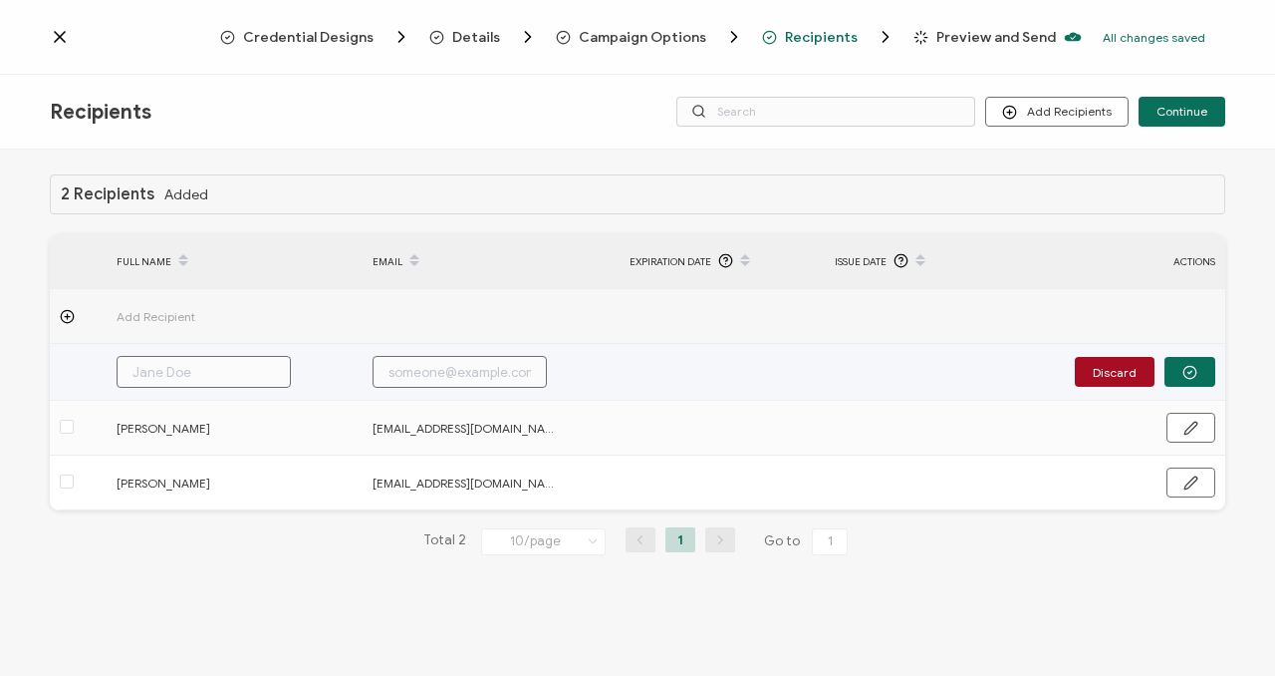
type input "[EMAIL_ADDRESS][DOMAIN_NAME]"
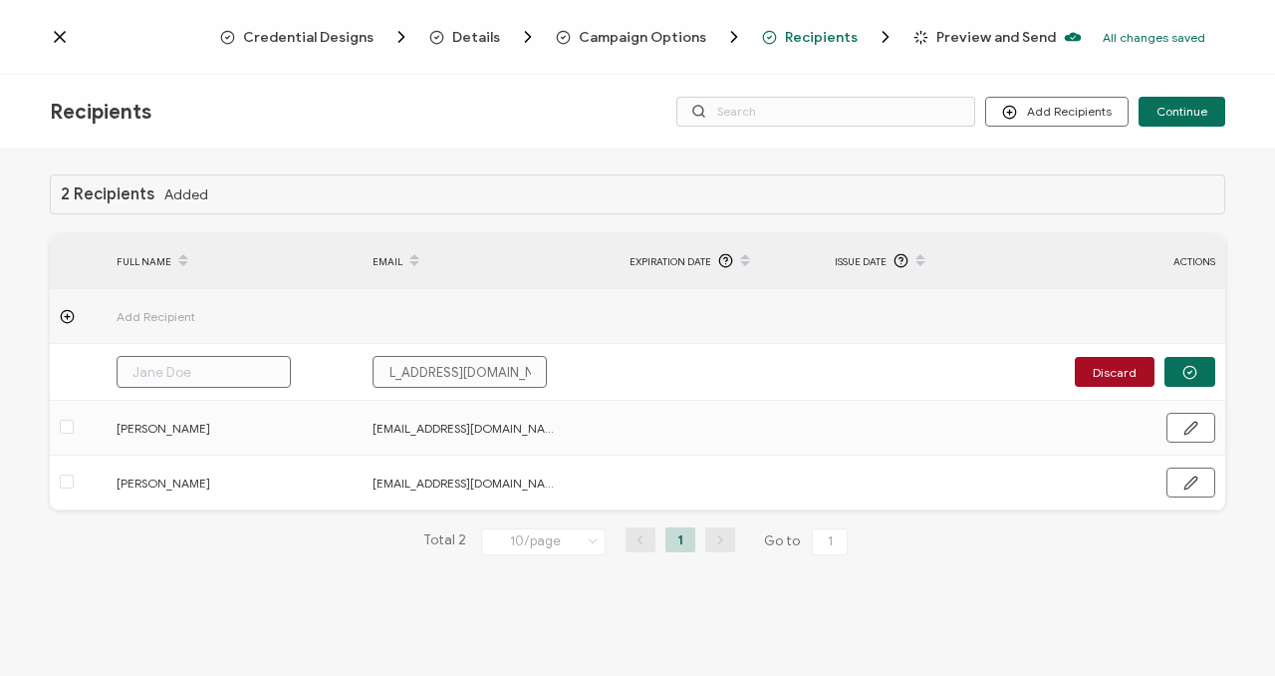
type input "[EMAIL_ADDRESS][DOMAIN_NAME]"
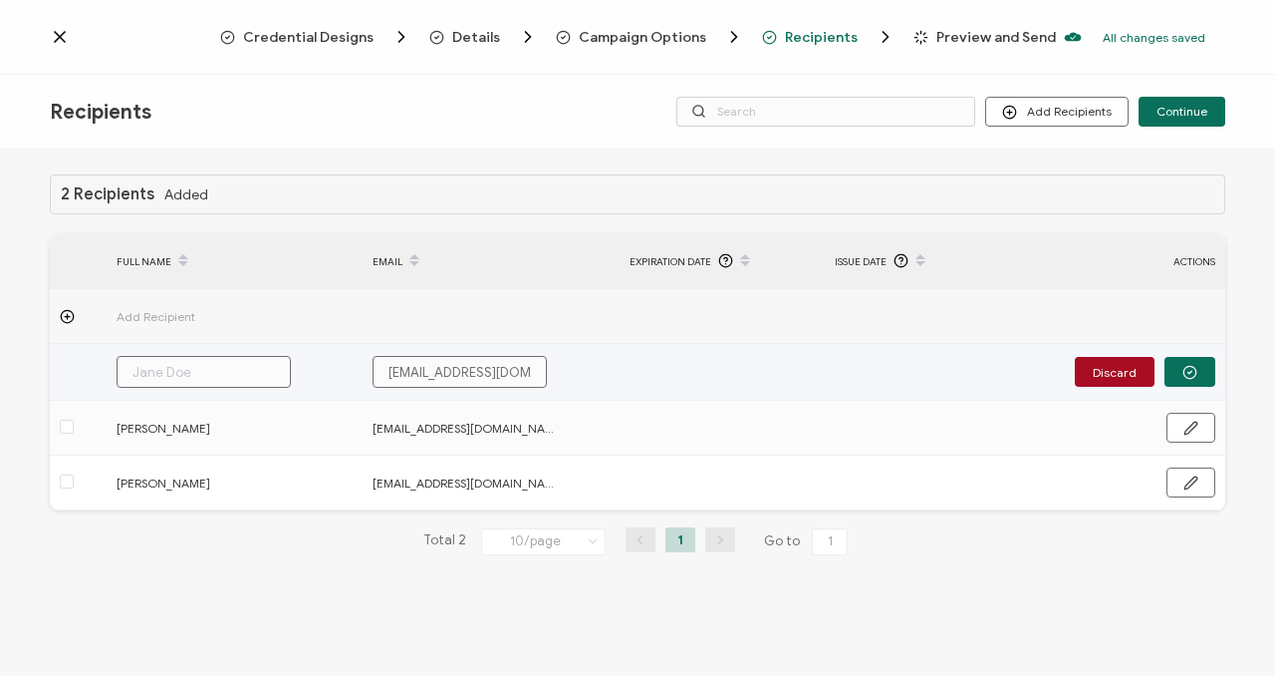
click at [150, 378] on input "text" at bounding box center [204, 372] width 174 height 32
paste input "[PERSON_NAME]"
type input "[PERSON_NAME]"
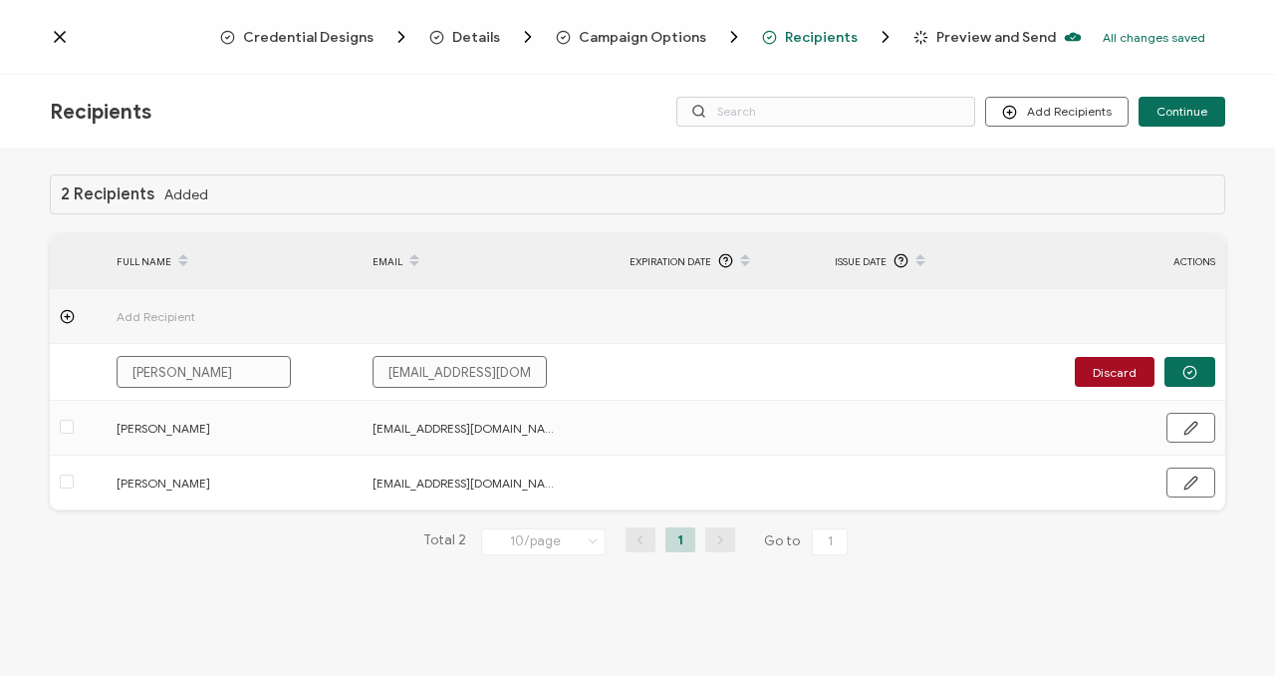
type input "[PERSON_NAME]"
click at [1197, 367] on icon "button" at bounding box center [1190, 372] width 15 height 15
click at [1197, 367] on div "Discard" at bounding box center [1145, 372] width 140 height 30
click at [168, 304] on td "Add Recipient" at bounding box center [235, 316] width 257 height 55
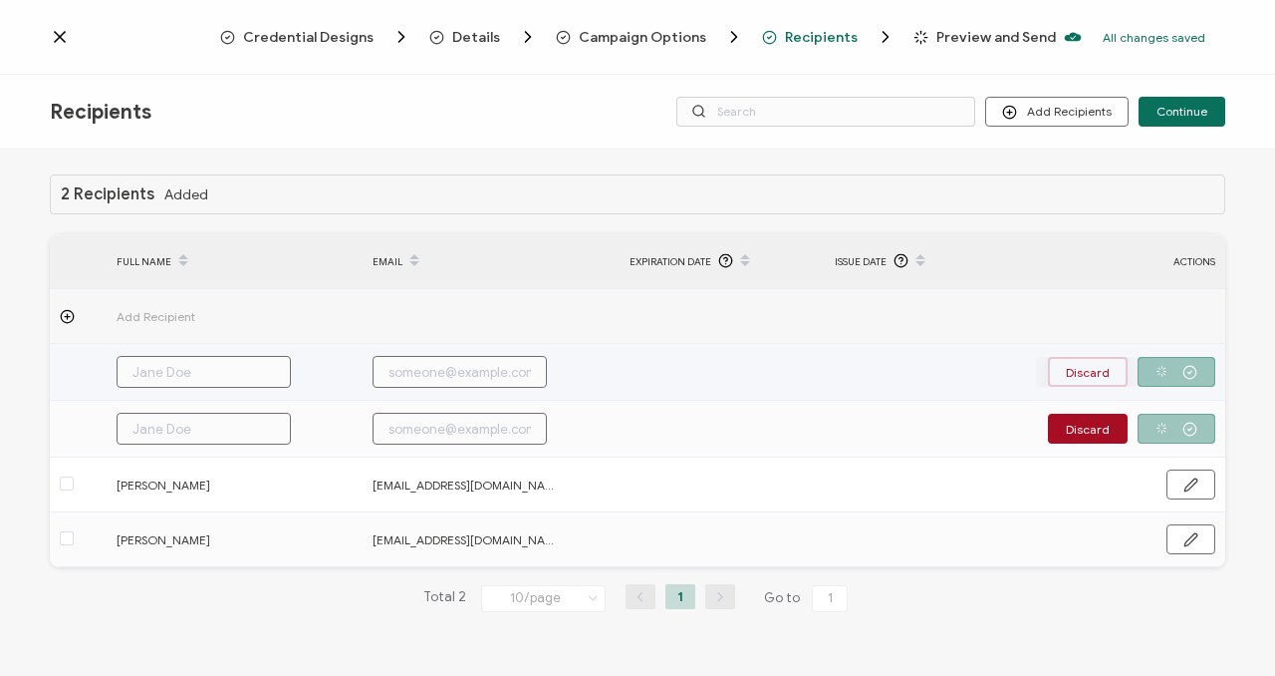
click at [1099, 372] on button "Discard" at bounding box center [1088, 372] width 80 height 30
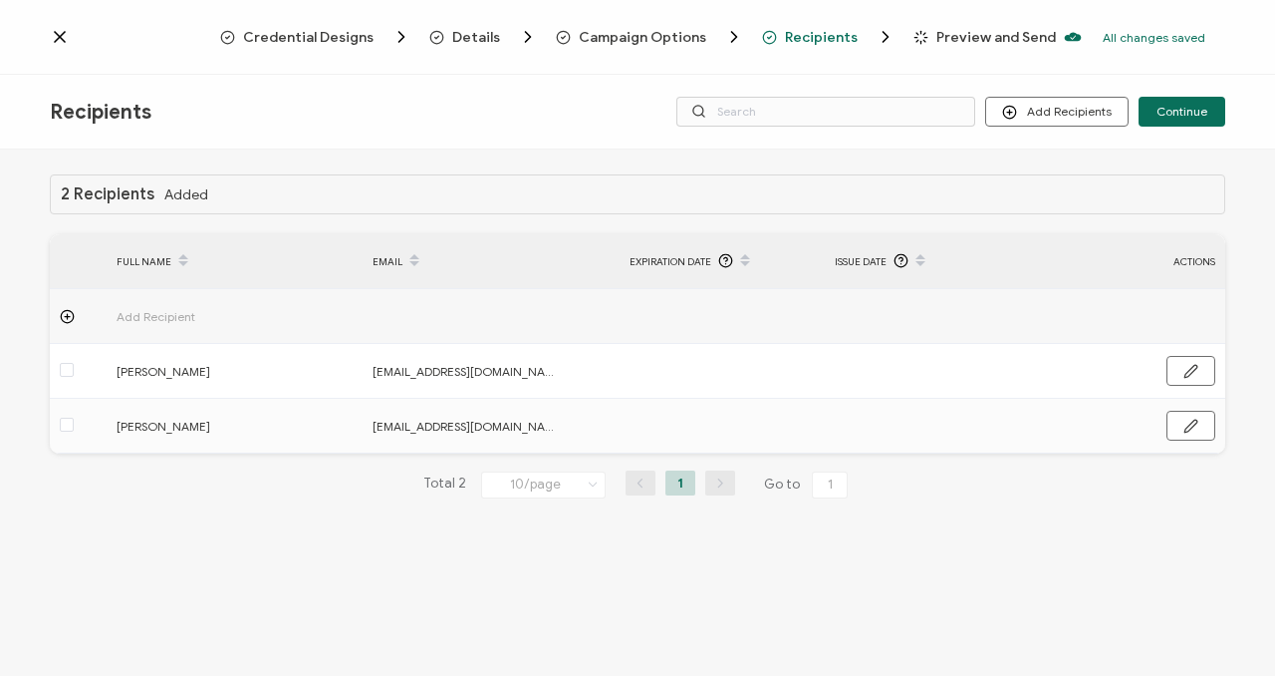
click at [227, 322] on span "Add Recipient" at bounding box center [211, 316] width 189 height 23
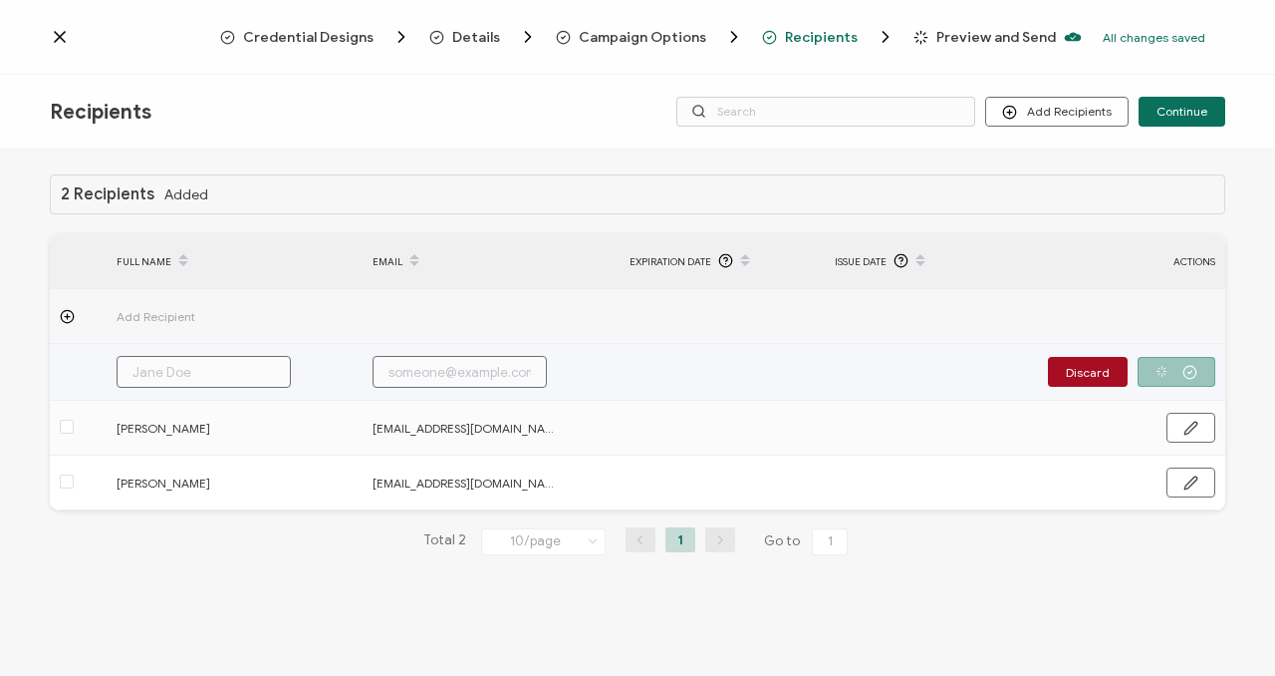
click at [180, 368] on input "text" at bounding box center [204, 372] width 174 height 32
click at [445, 368] on input "text" at bounding box center [460, 372] width 174 height 32
click at [244, 384] on input "text" at bounding box center [204, 372] width 174 height 32
paste input "[PERSON_NAME]"
type input "[PERSON_NAME]"
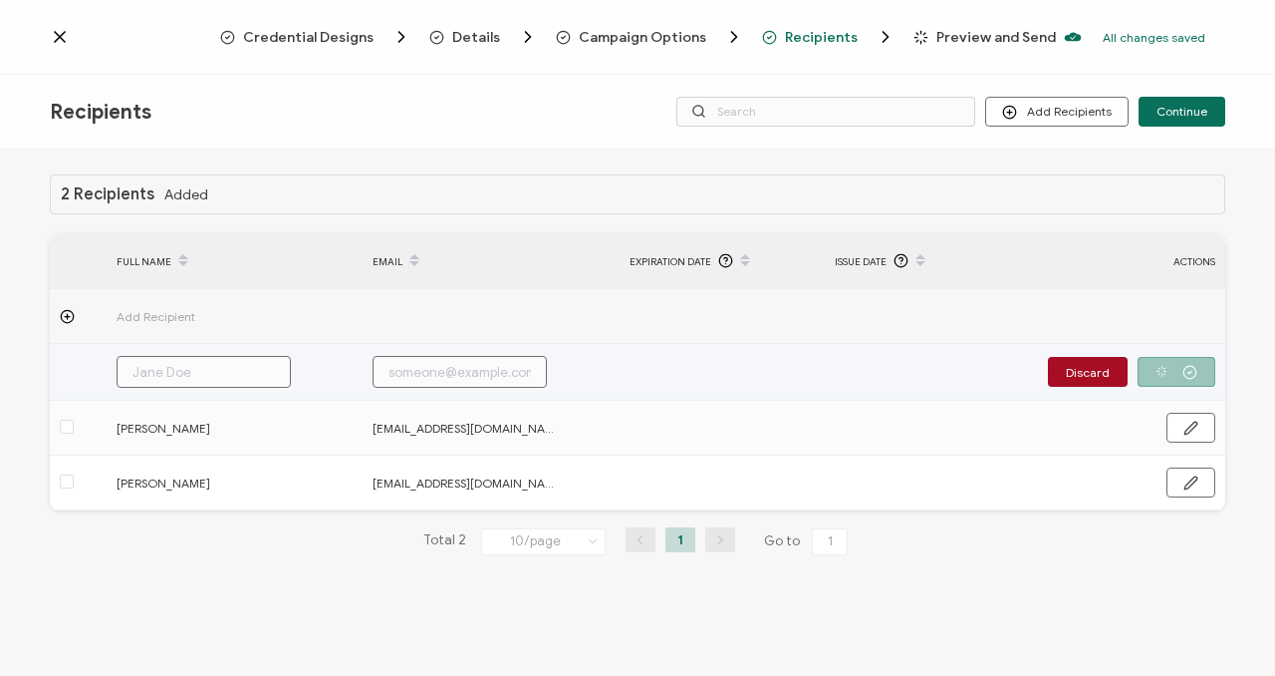
type input "[PERSON_NAME]"
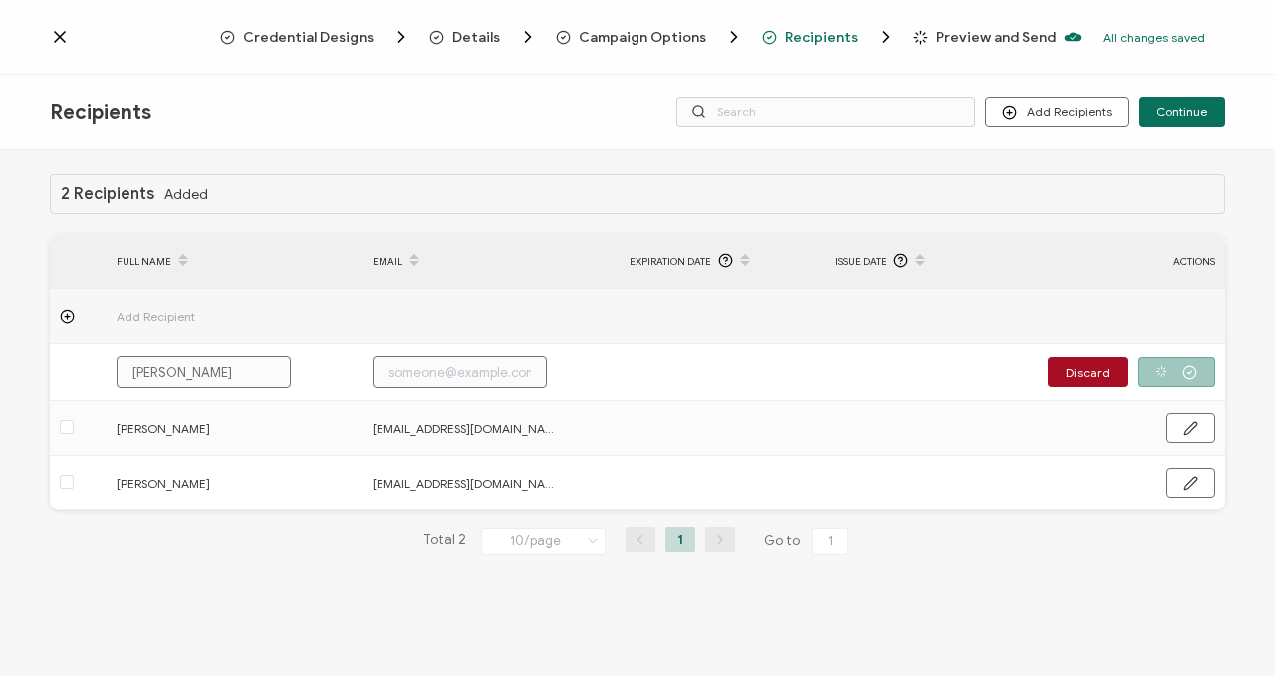
type input "[PERSON_NAME]"
click at [456, 378] on input "text" at bounding box center [460, 372] width 174 height 32
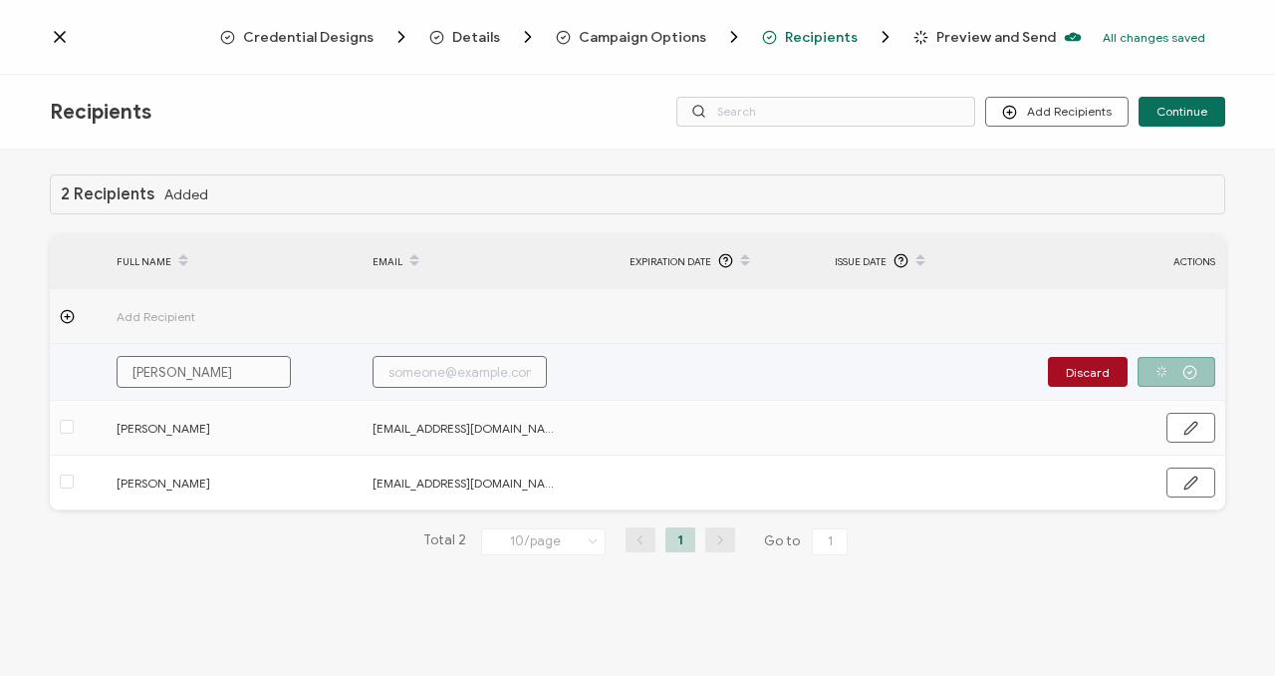
paste input "[EMAIL_ADDRESS][DOMAIN_NAME]"
type input "[EMAIL_ADDRESS][DOMAIN_NAME]"
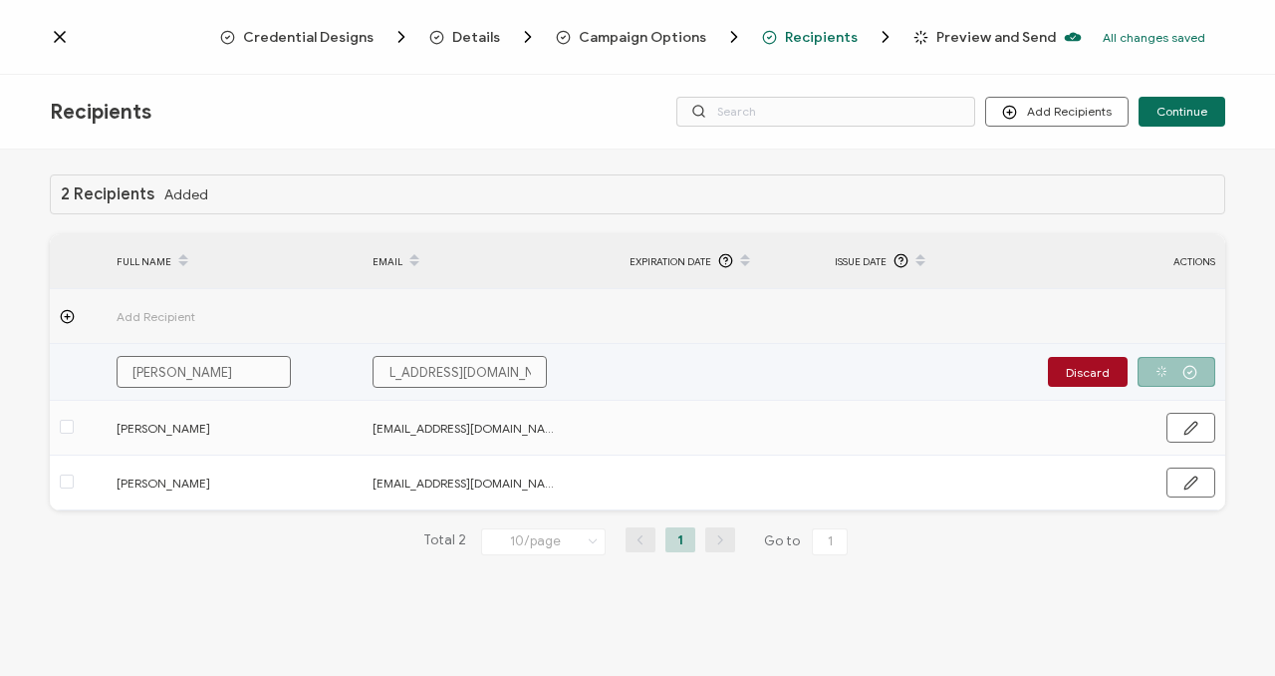
click at [1178, 371] on div "Discard" at bounding box center [1131, 372] width 167 height 30
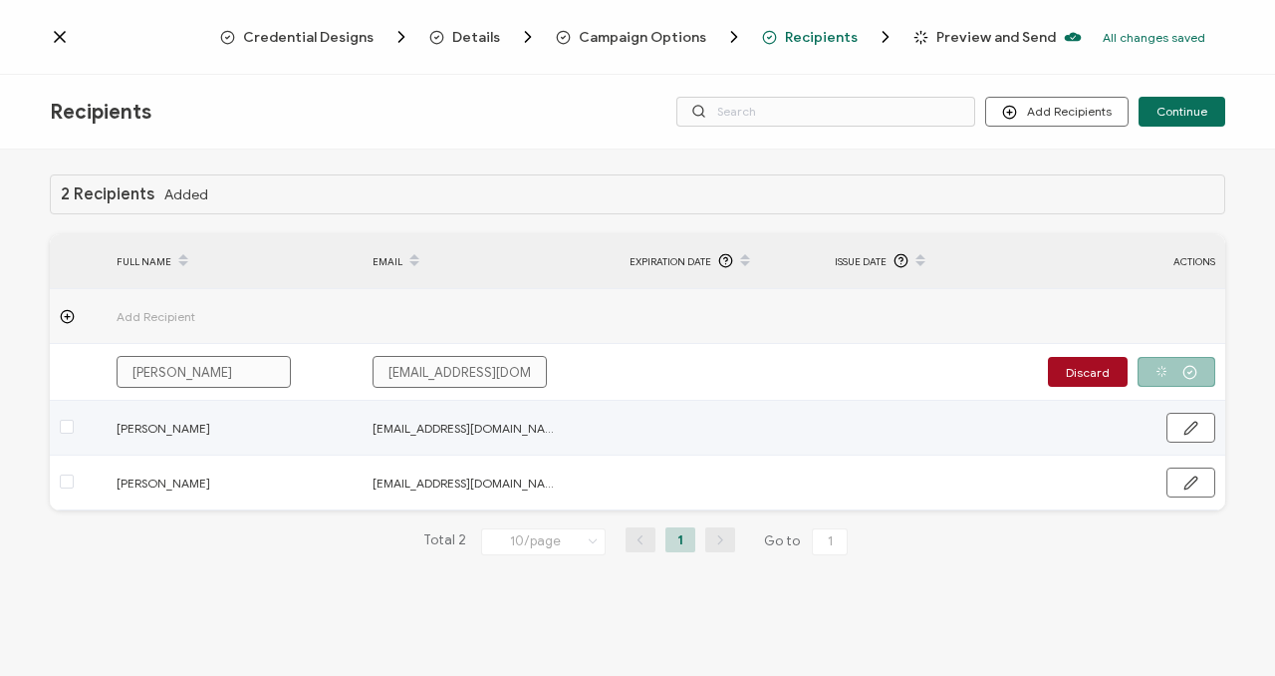
click at [1019, 487] on td at bounding box center [927, 482] width 205 height 55
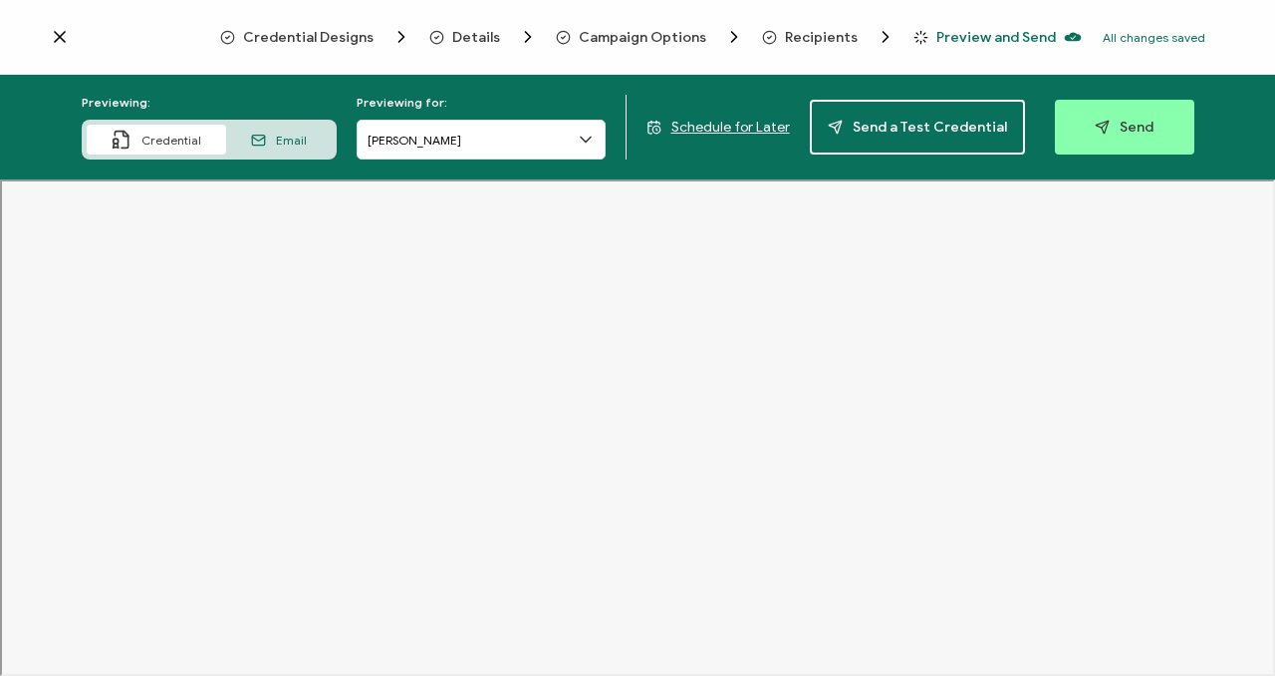
click at [848, 35] on span "Recipients" at bounding box center [821, 37] width 73 height 15
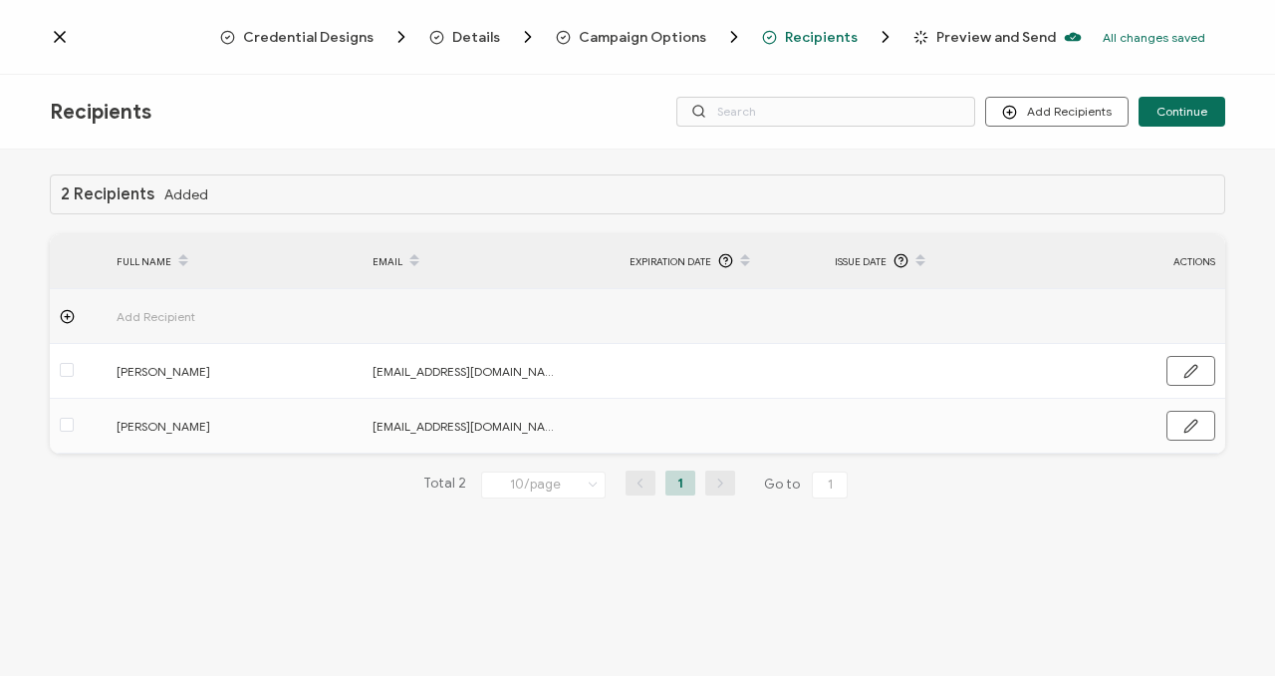
click at [177, 321] on span "Add Recipient" at bounding box center [211, 316] width 189 height 23
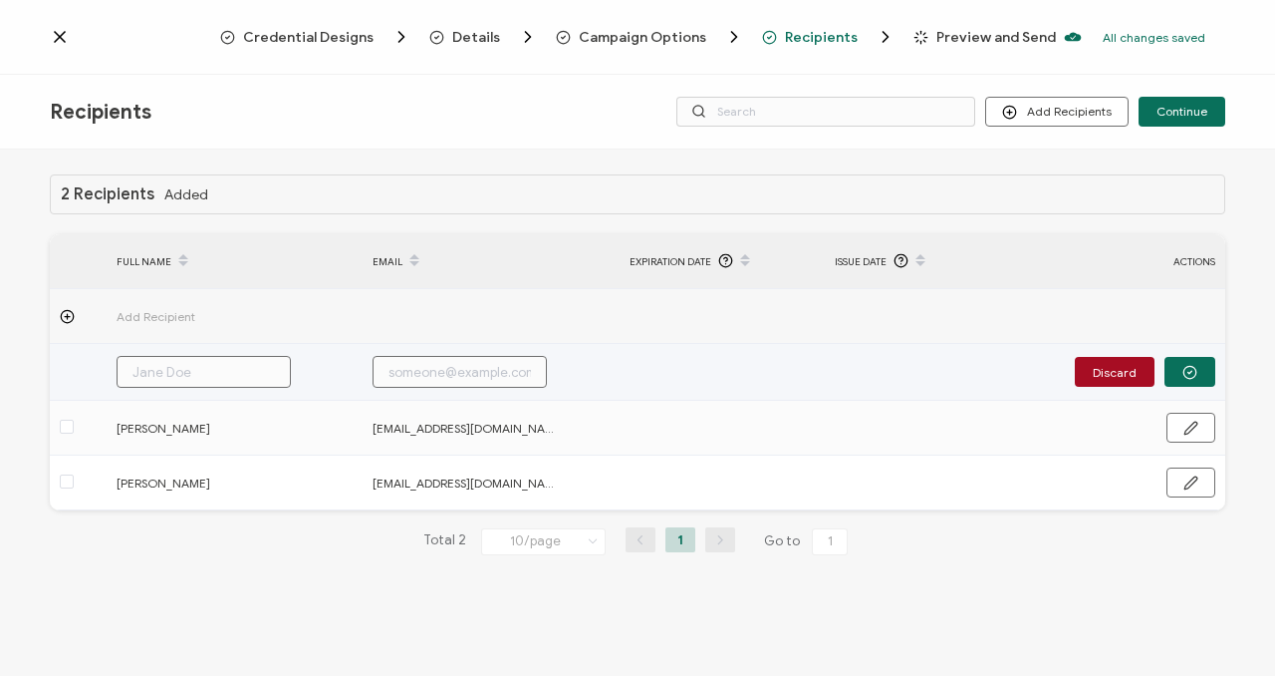
click at [513, 368] on input "text" at bounding box center [460, 372] width 174 height 32
paste input "[EMAIL_ADDRESS][DOMAIN_NAME]"
type input "[EMAIL_ADDRESS][DOMAIN_NAME]"
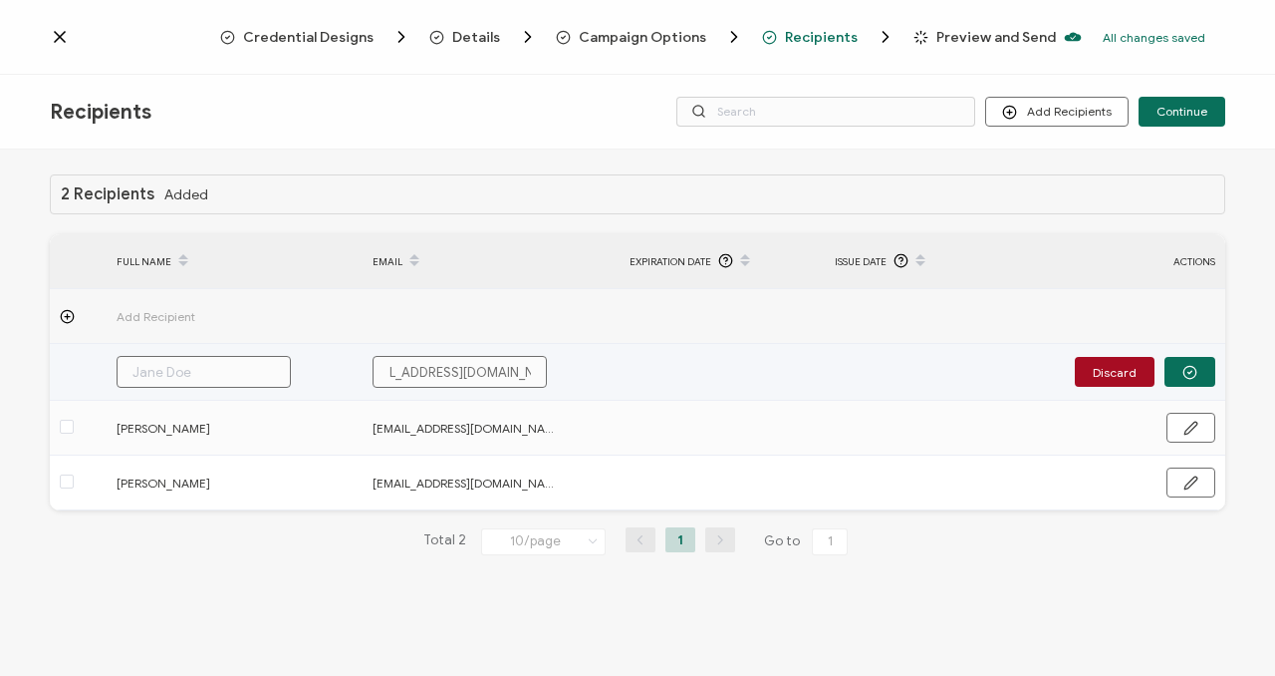
type input "[EMAIL_ADDRESS][DOMAIN_NAME]"
click at [231, 373] on input "text" at bounding box center [204, 372] width 174 height 32
type input "R"
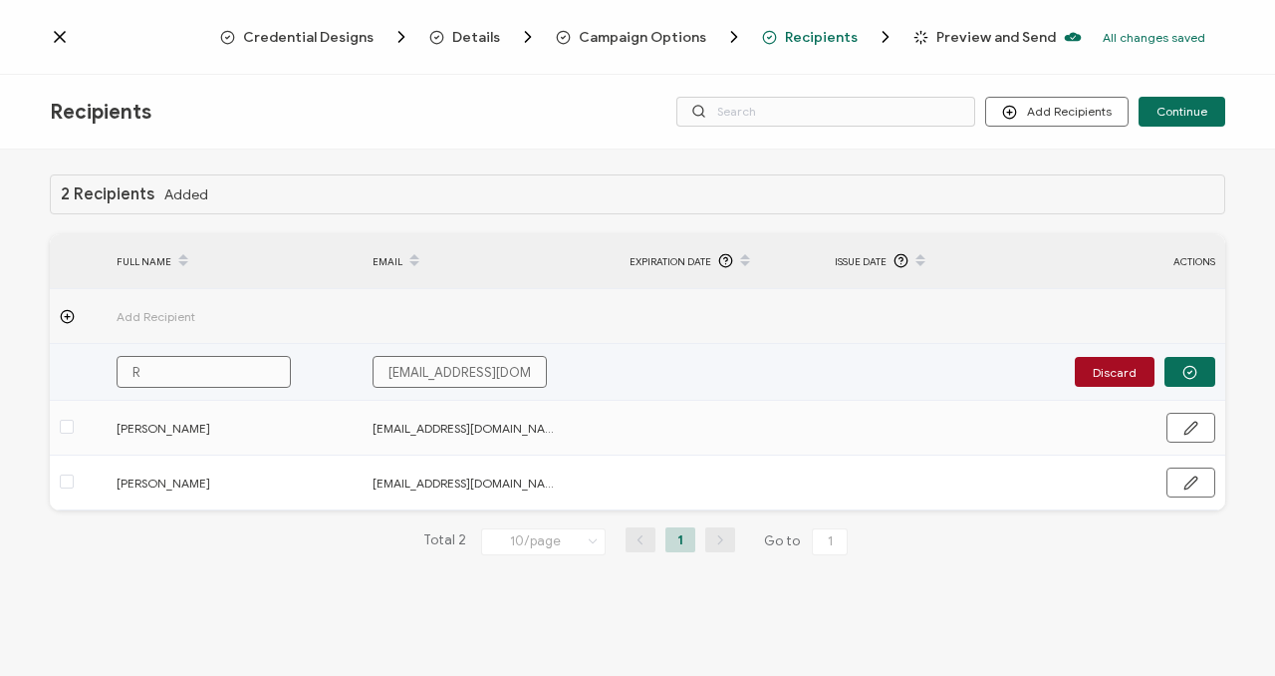
type input "Ru"
type input "Rut"
type input "[PERSON_NAME]"
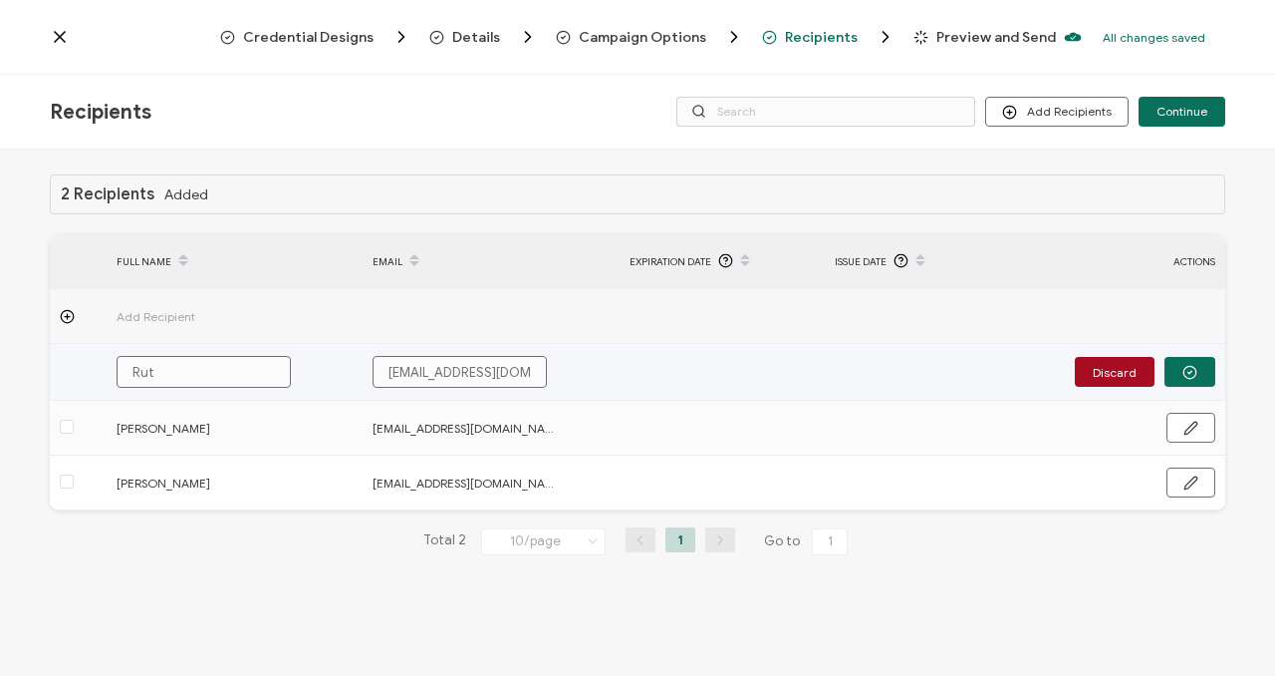
type input "[PERSON_NAME]"
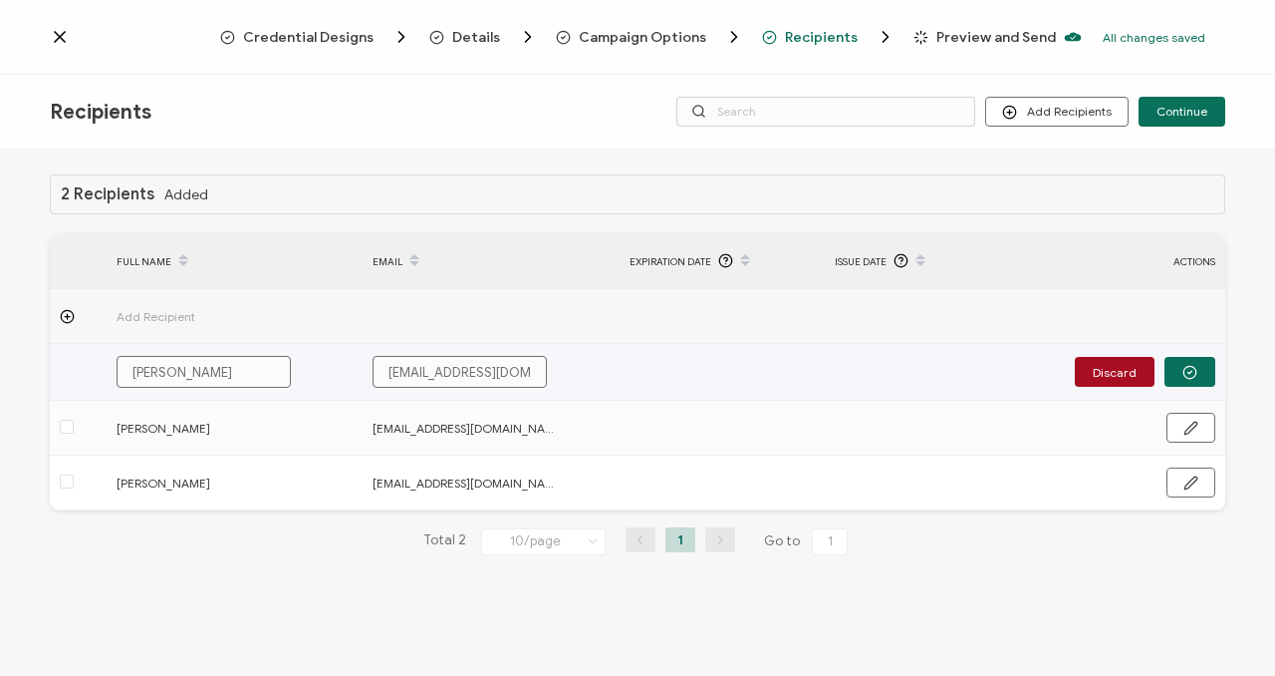
type input "[PERSON_NAME]"
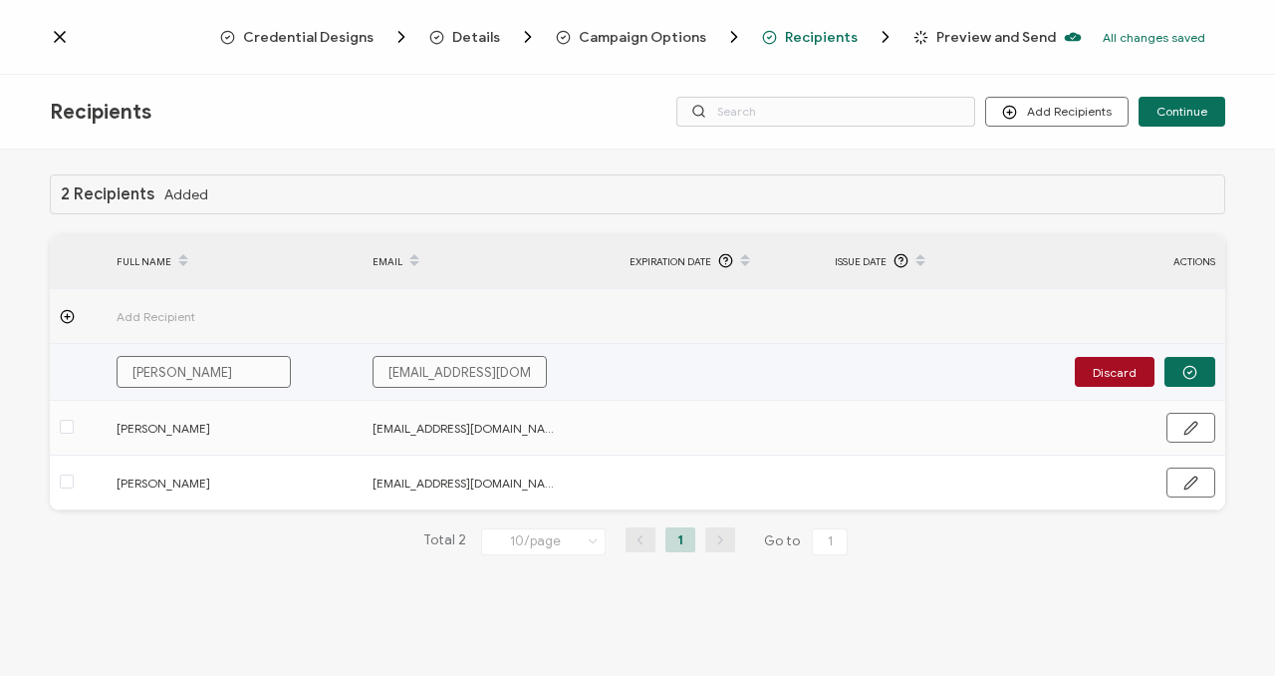
type input "[PERSON_NAME]"
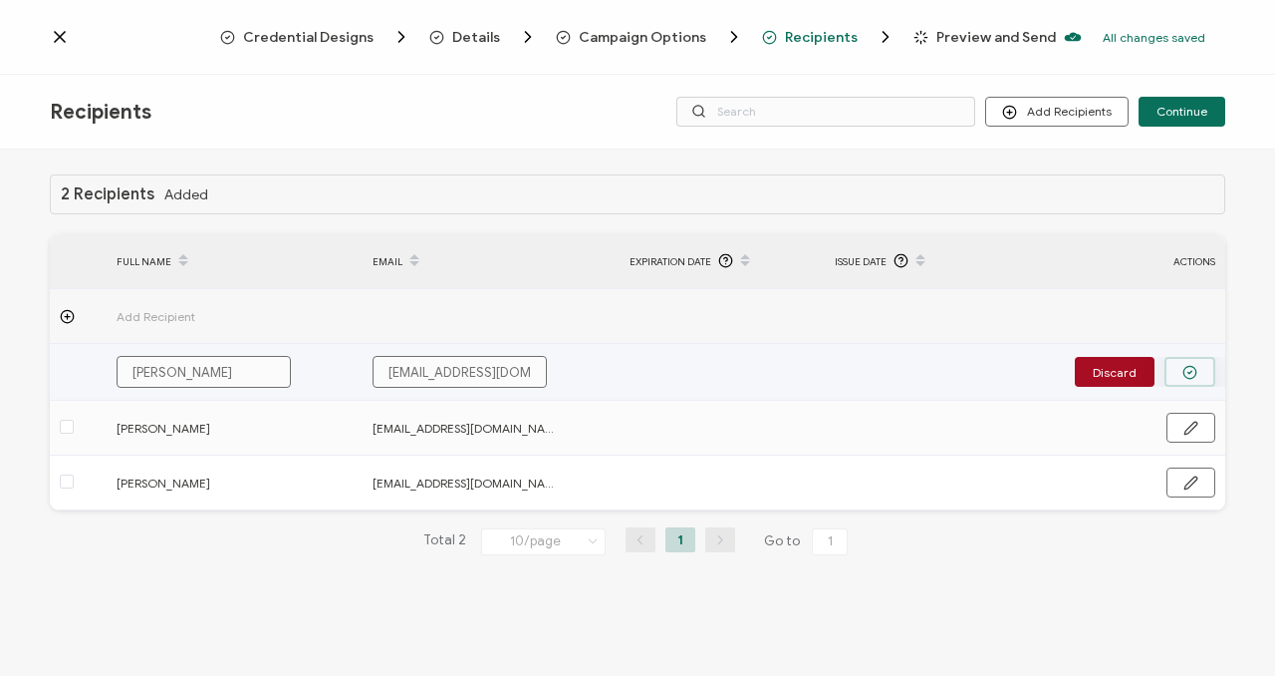
type input "[PERSON_NAME]"
click at [1189, 374] on icon "button" at bounding box center [1190, 372] width 15 height 15
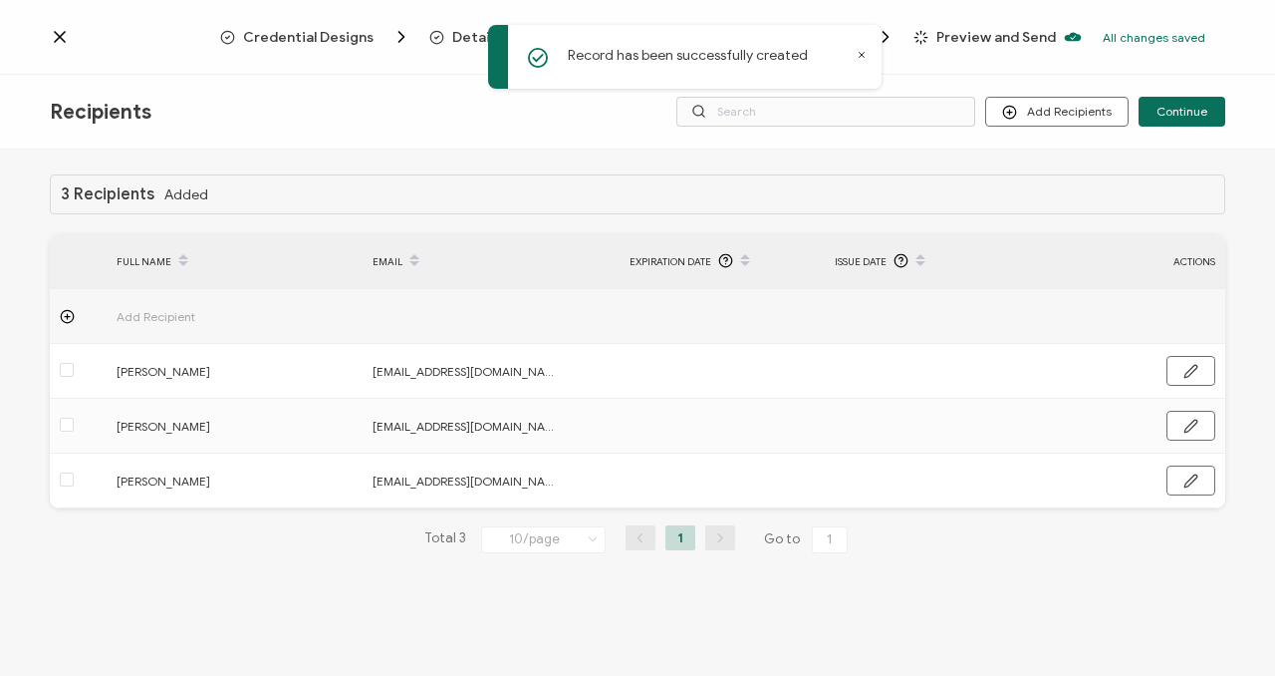
click at [303, 294] on td "Add Recipient" at bounding box center [235, 316] width 257 height 55
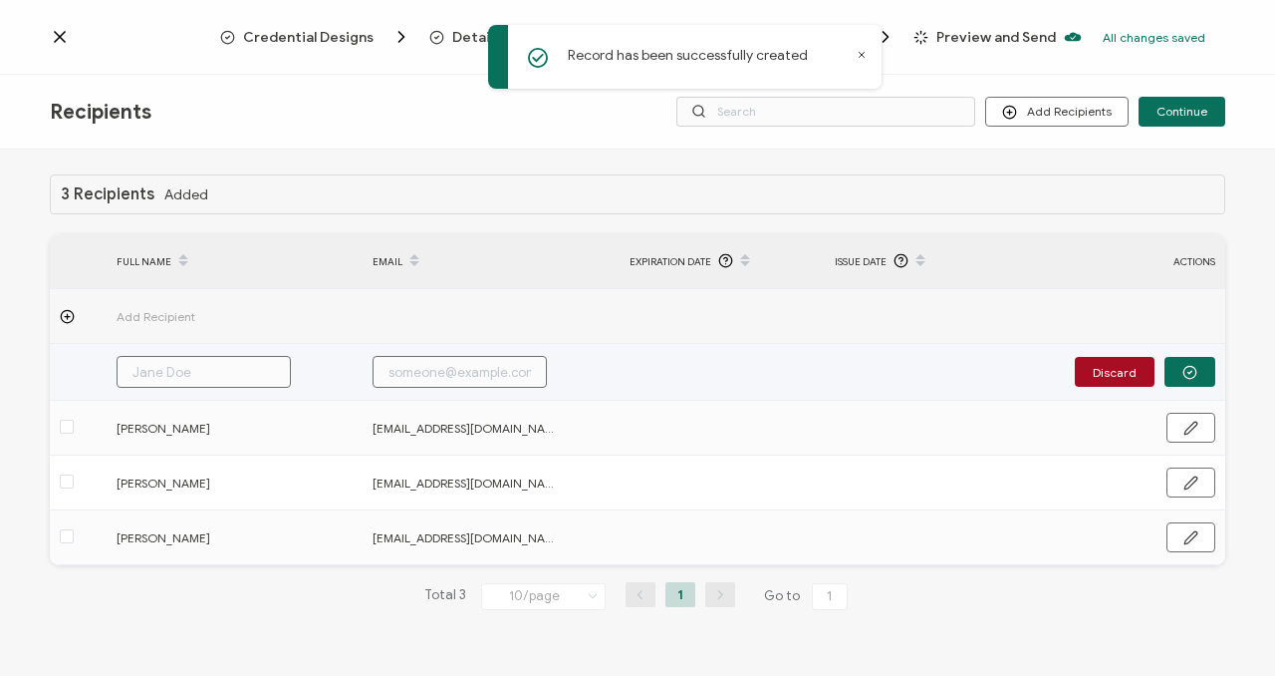
click at [177, 377] on input "text" at bounding box center [204, 372] width 174 height 32
paste input "[PERSON_NAME] [PERSON_NAME]"
type input "[PERSON_NAME] [PERSON_NAME]"
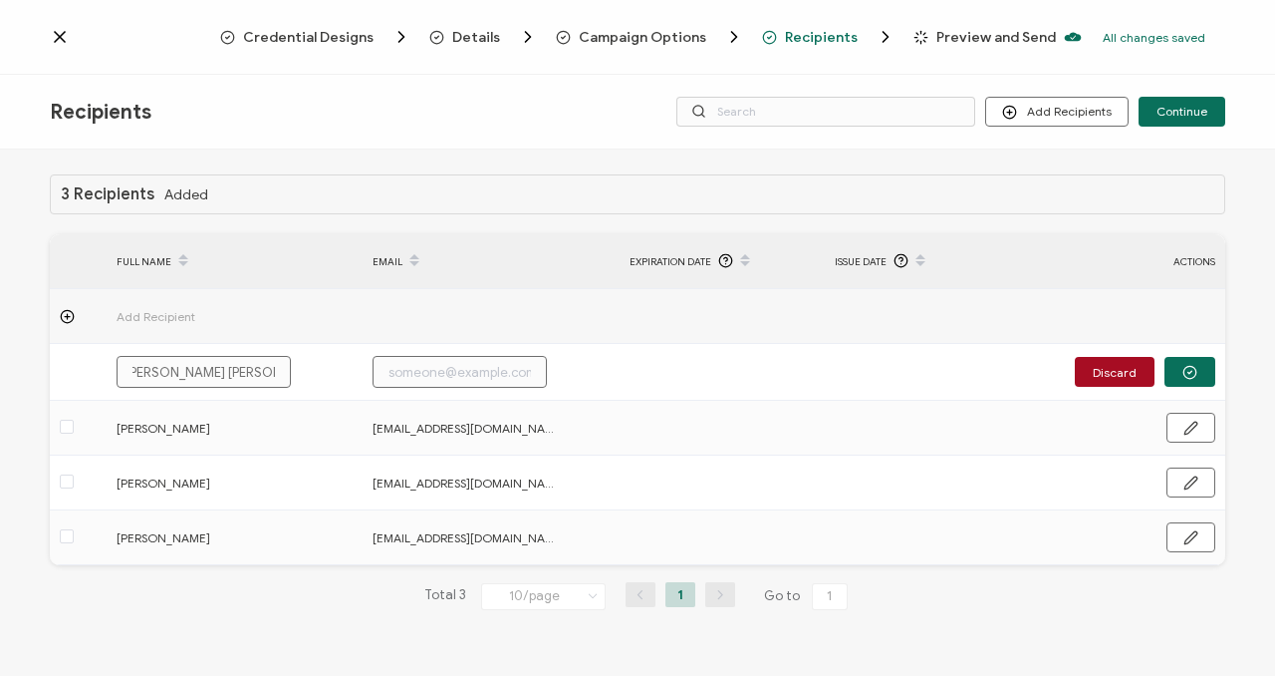
type input "[PERSON_NAME] [PERSON_NAME]"
click at [534, 366] on input "text" at bounding box center [460, 372] width 174 height 32
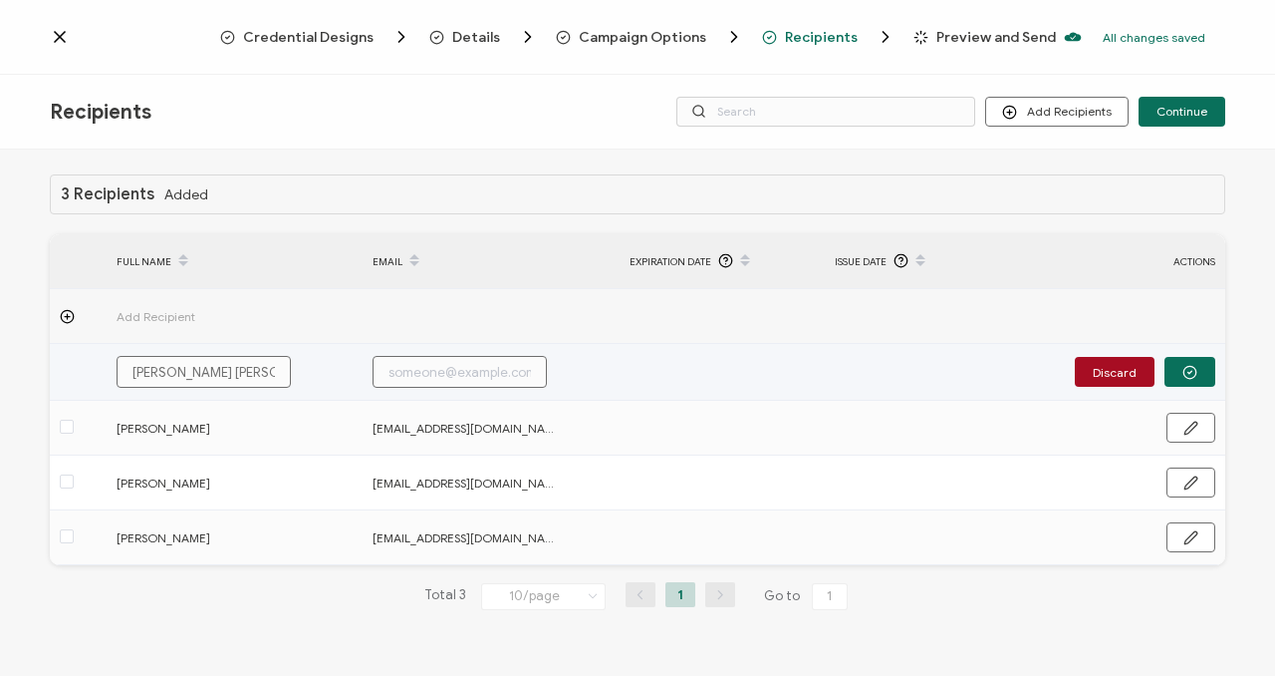
paste input "[EMAIL_ADDRESS][DOMAIN_NAME]"
type input "[EMAIL_ADDRESS][DOMAIN_NAME]"
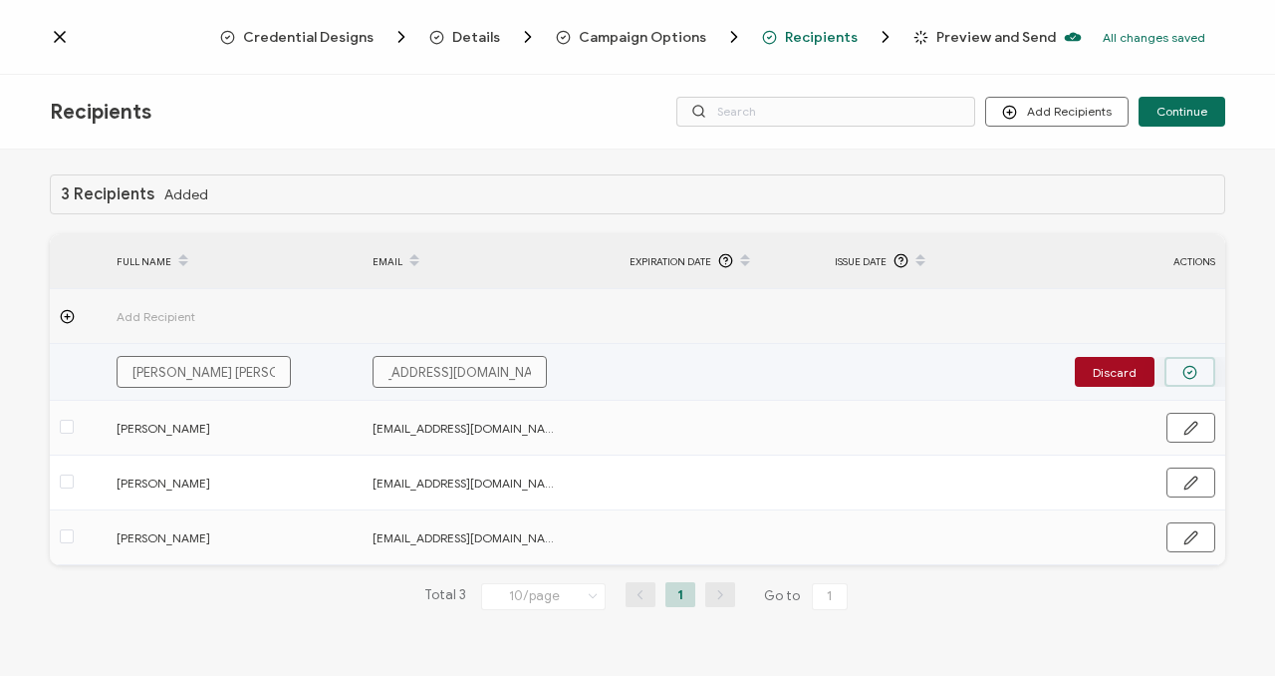
click at [1188, 375] on icon "button" at bounding box center [1190, 372] width 15 height 15
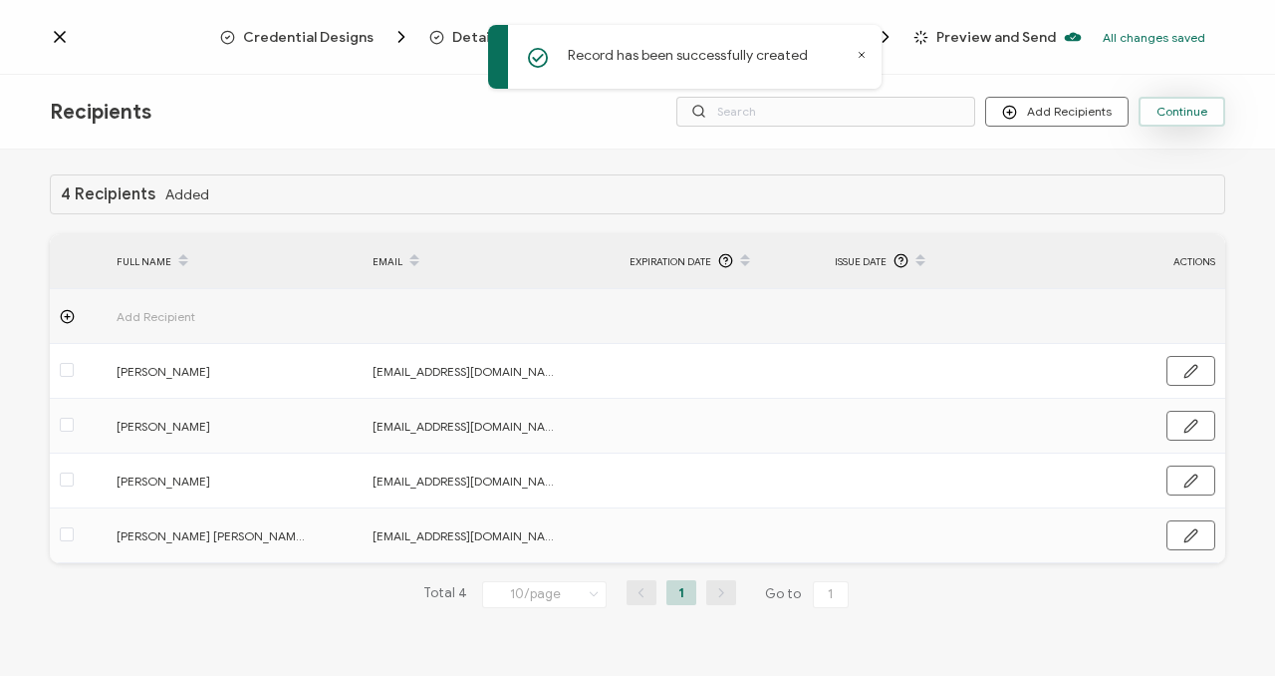
click at [1159, 125] on button "Continue" at bounding box center [1182, 112] width 87 height 30
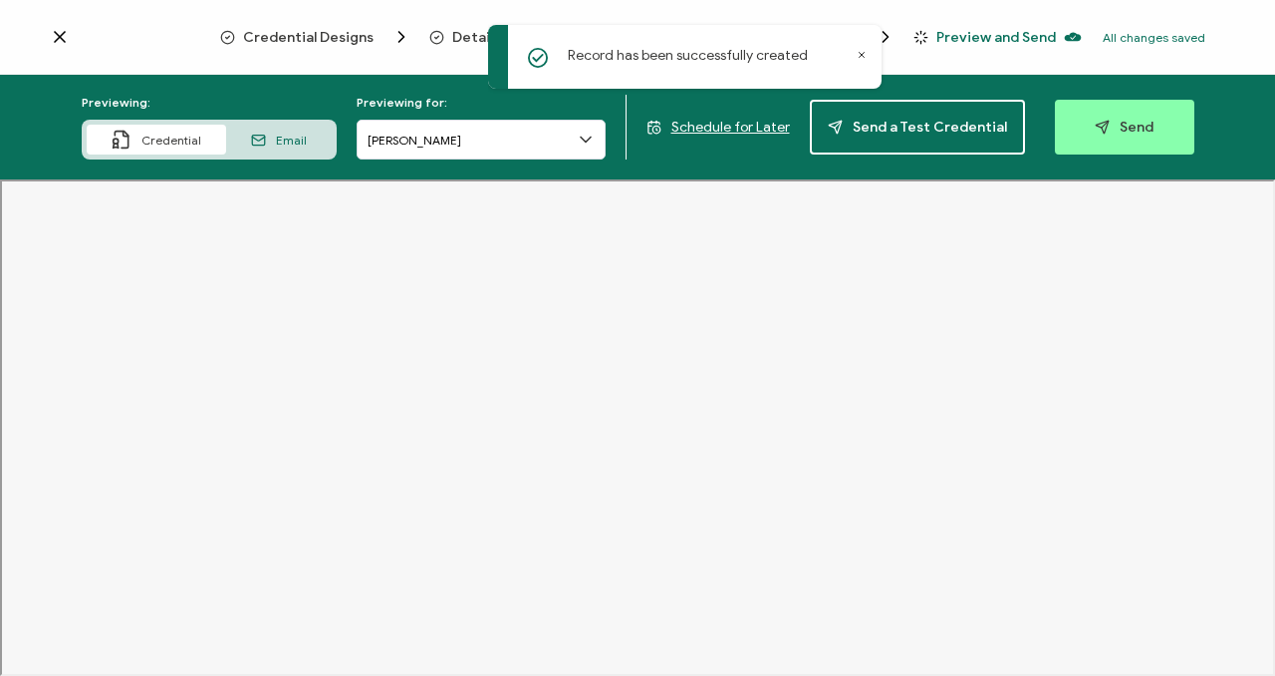
click at [591, 138] on icon at bounding box center [586, 140] width 10 height 5
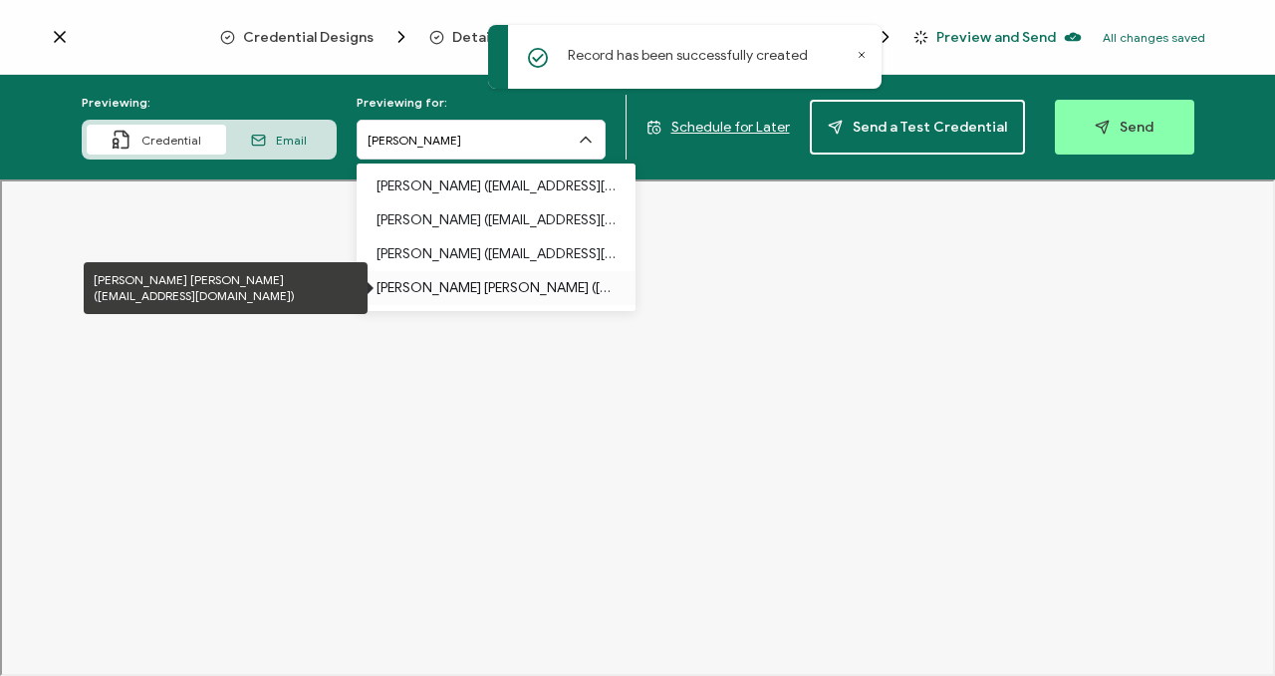
click at [488, 284] on p "[PERSON_NAME] [PERSON_NAME] ([EMAIL_ADDRESS][DOMAIN_NAME])" at bounding box center [496, 288] width 239 height 34
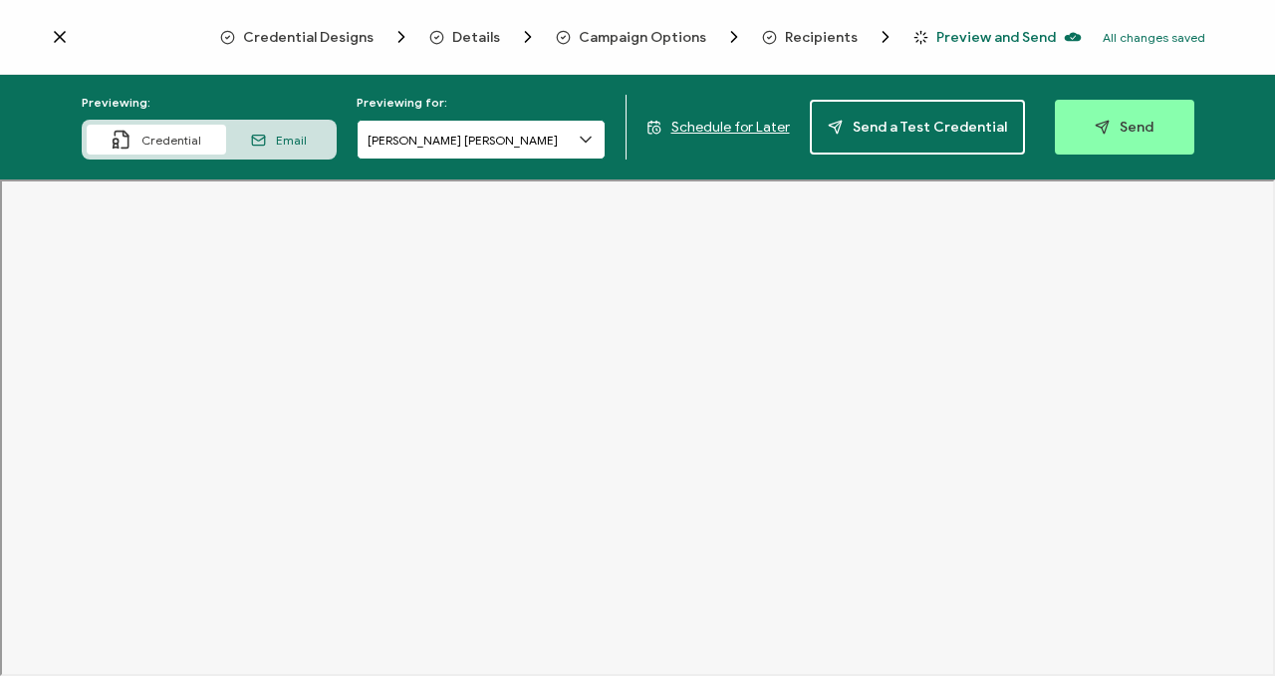
click at [535, 152] on input "[PERSON_NAME] [PERSON_NAME]" at bounding box center [481, 140] width 249 height 40
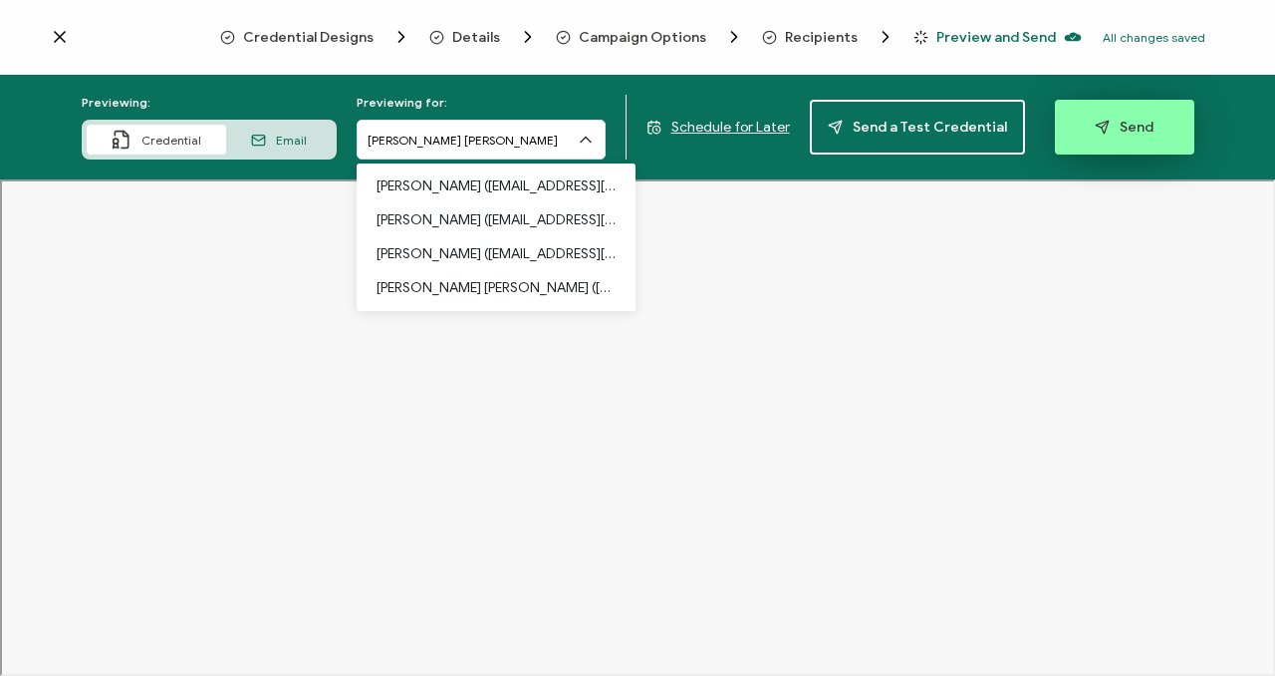
click at [1149, 126] on button "Send" at bounding box center [1124, 127] width 139 height 55
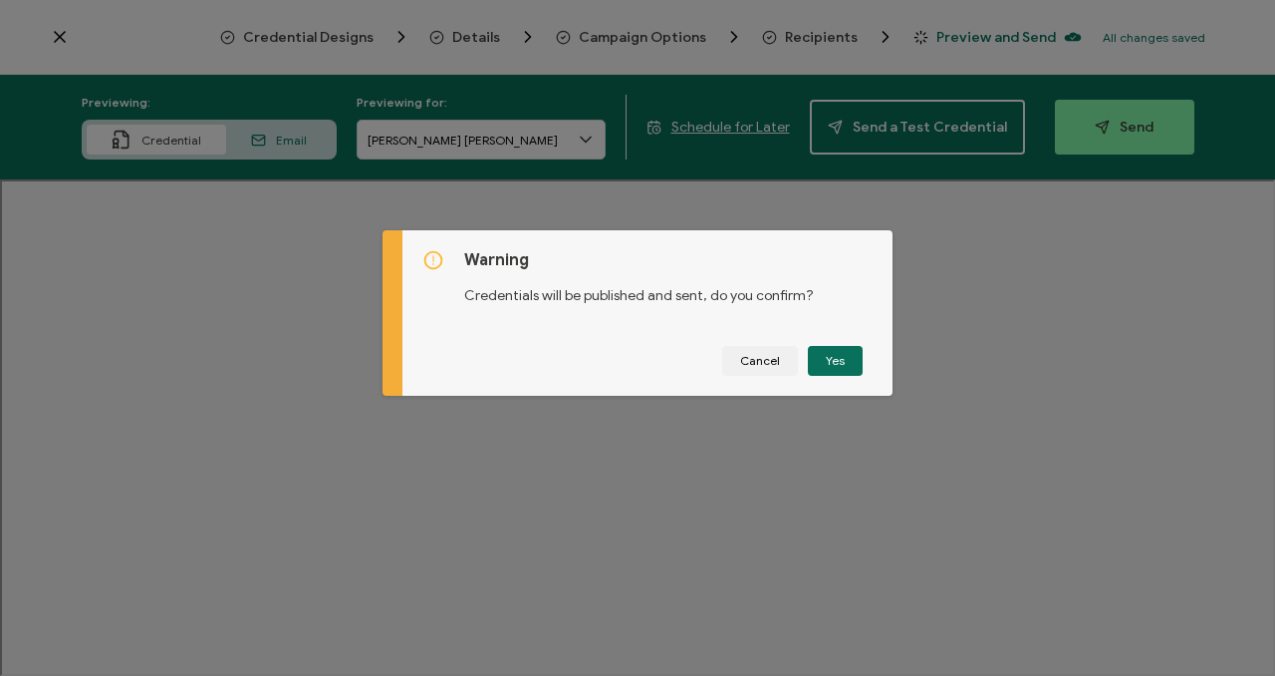
click at [1055, 100] on button "Send" at bounding box center [1124, 127] width 139 height 55
click at [841, 366] on button "Yes" at bounding box center [835, 361] width 55 height 30
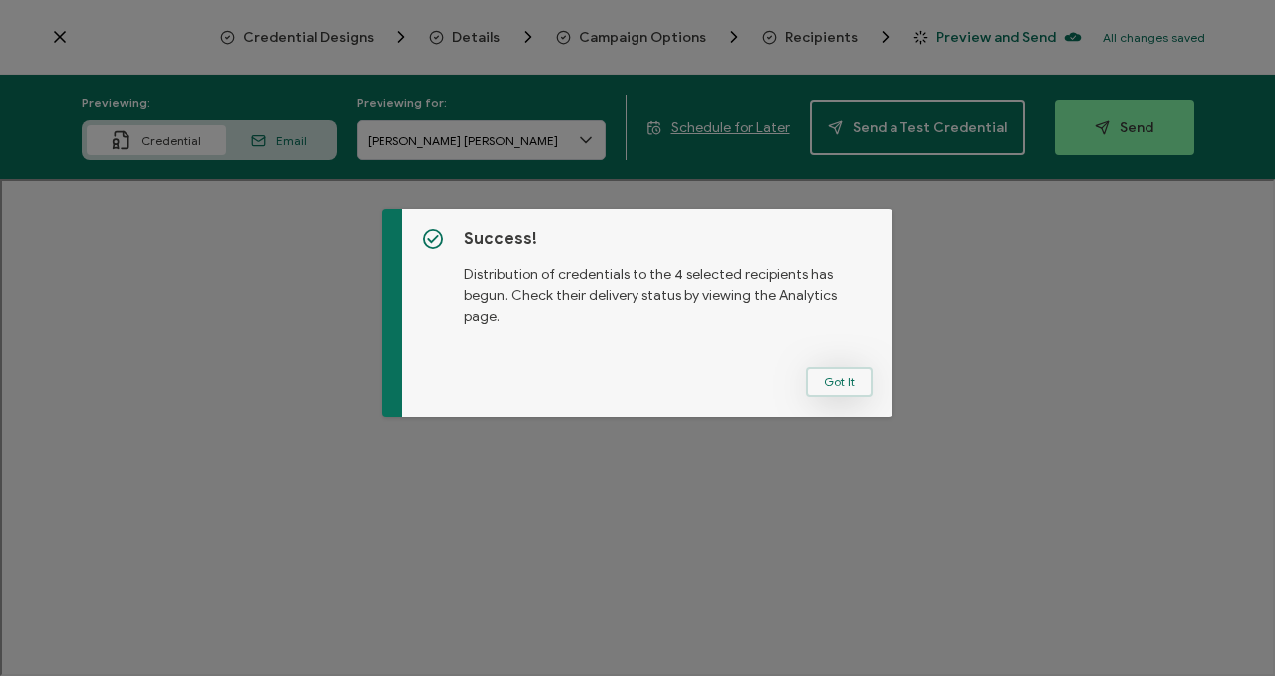
click at [833, 376] on button "Got It" at bounding box center [839, 382] width 67 height 30
